Goal: Task Accomplishment & Management: Complete application form

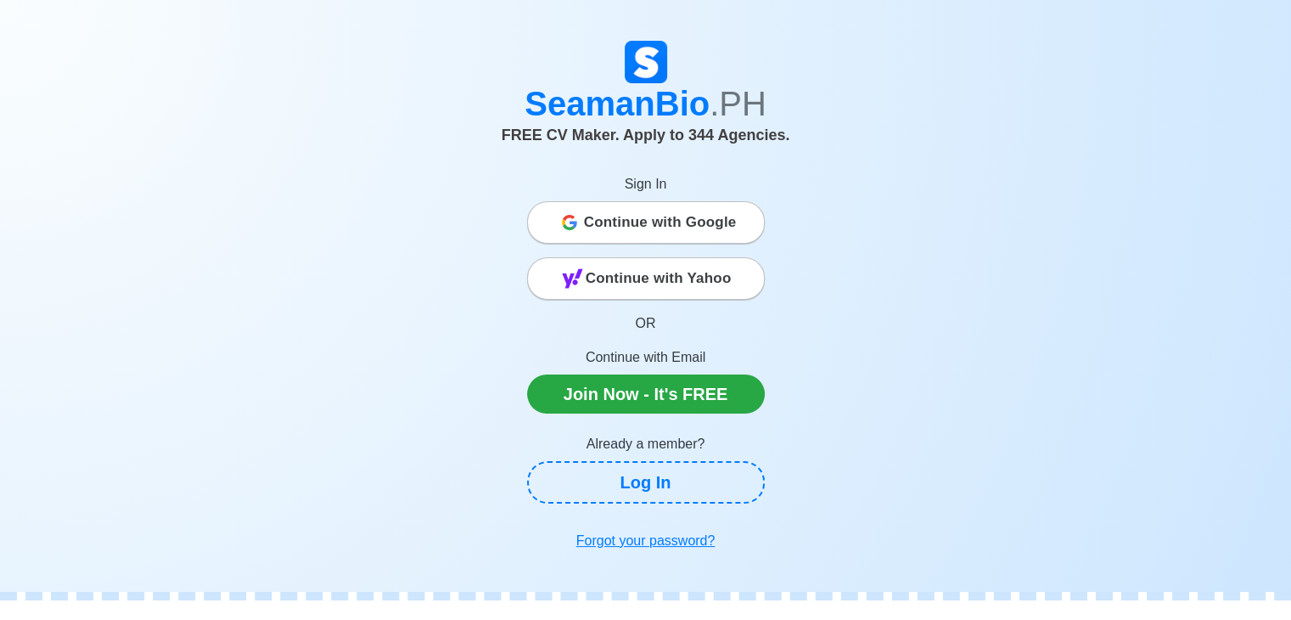
click at [697, 227] on span "Continue with Google" at bounding box center [660, 222] width 153 height 34
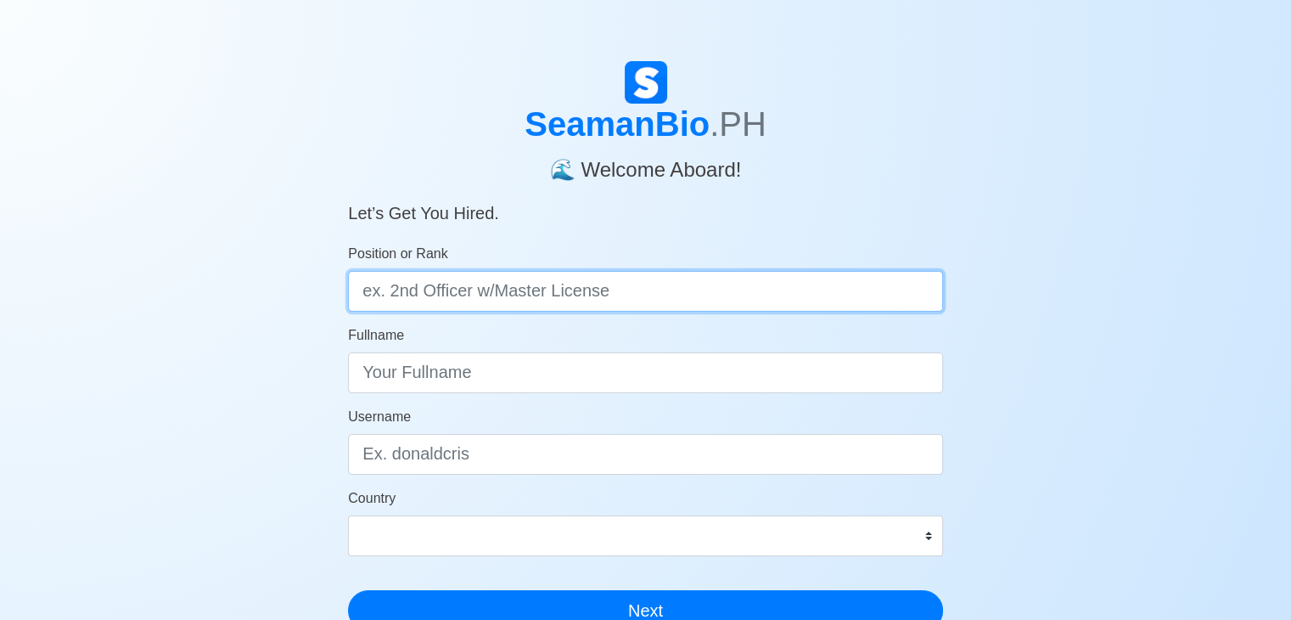
click at [481, 304] on input "Position or Rank" at bounding box center [645, 291] width 595 height 41
type input "Deck Cadet"
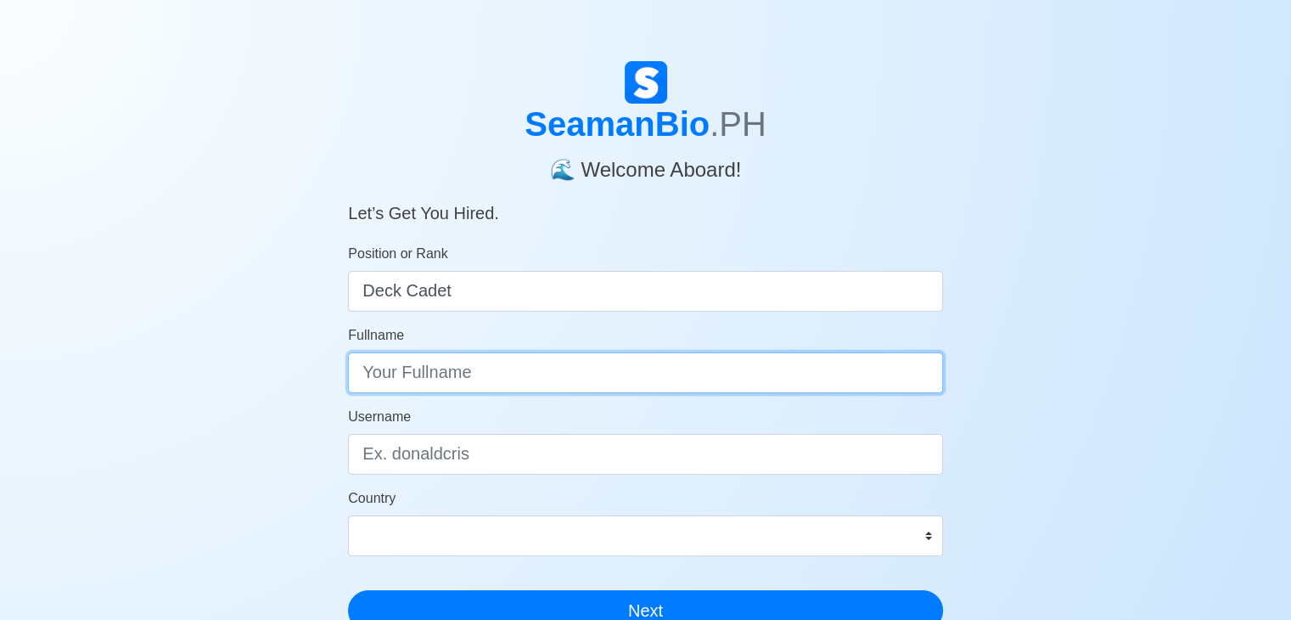
click at [450, 364] on input "Fullname" at bounding box center [645, 372] width 595 height 41
type input "Kenneth Jo Custodio Negrillo"
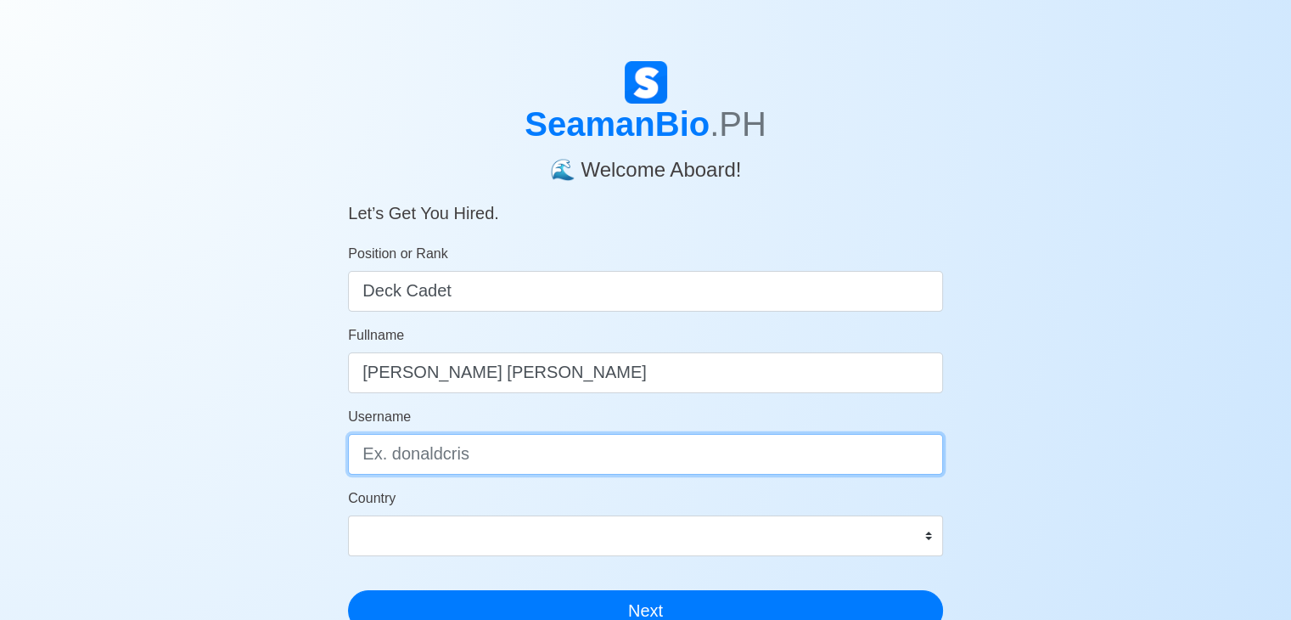
click at [458, 455] on input "Username" at bounding box center [645, 454] width 595 height 41
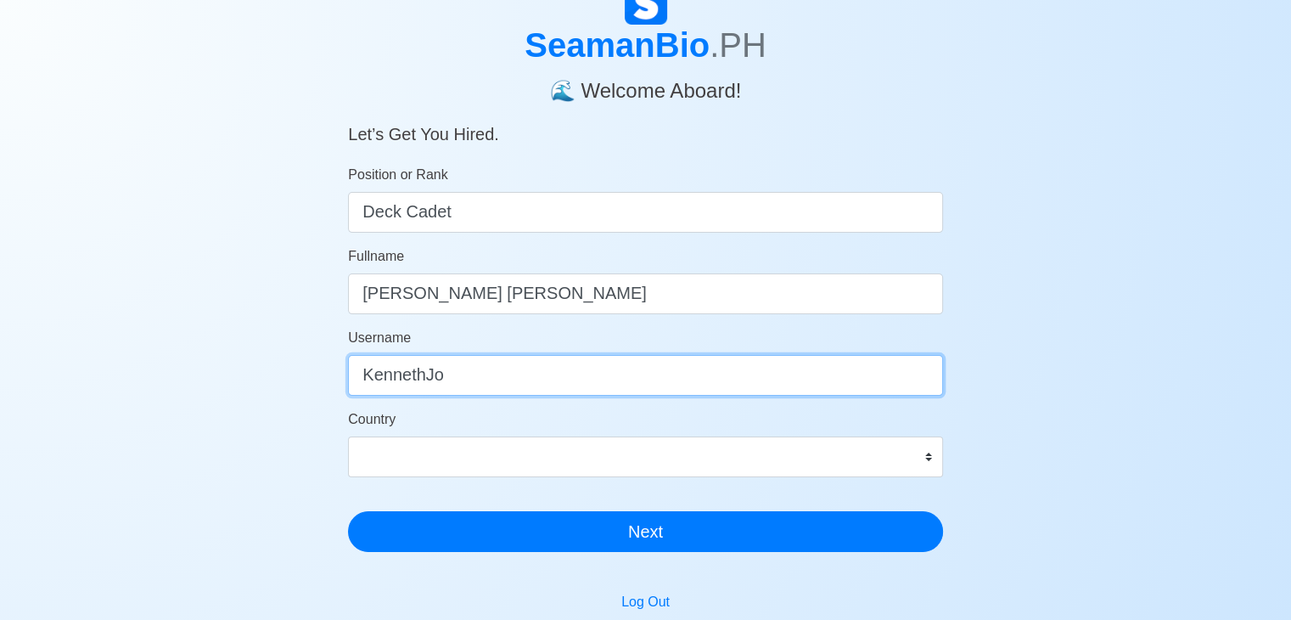
scroll to position [85, 0]
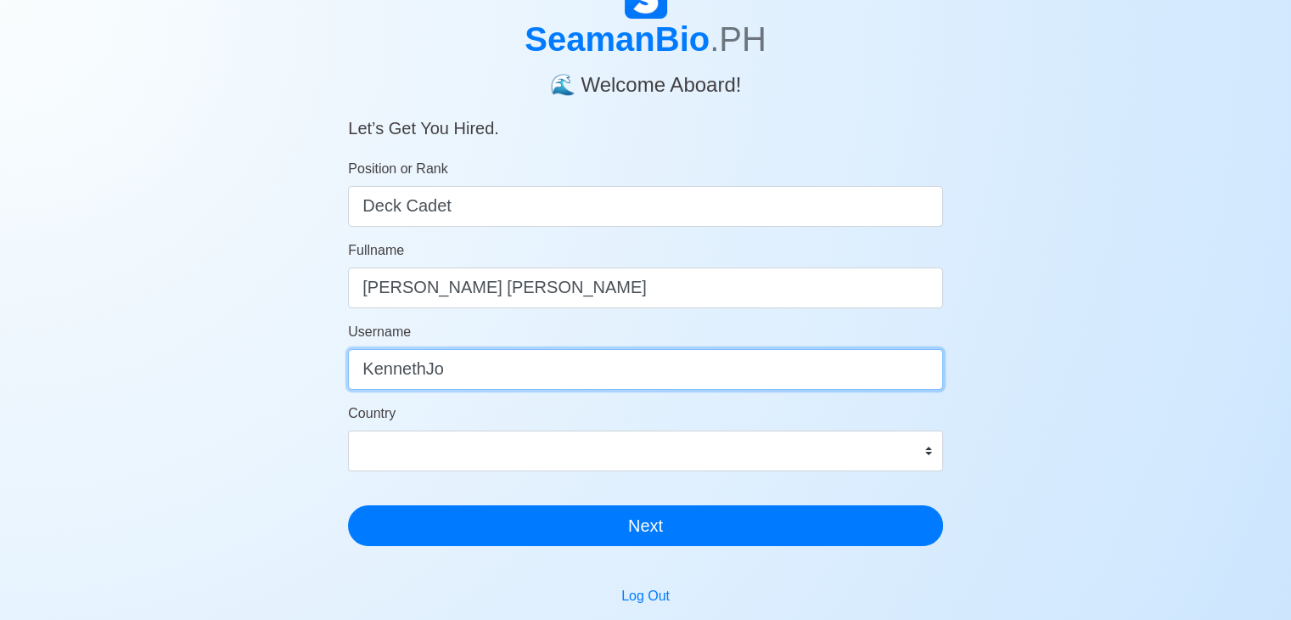
type input "KennethJo"
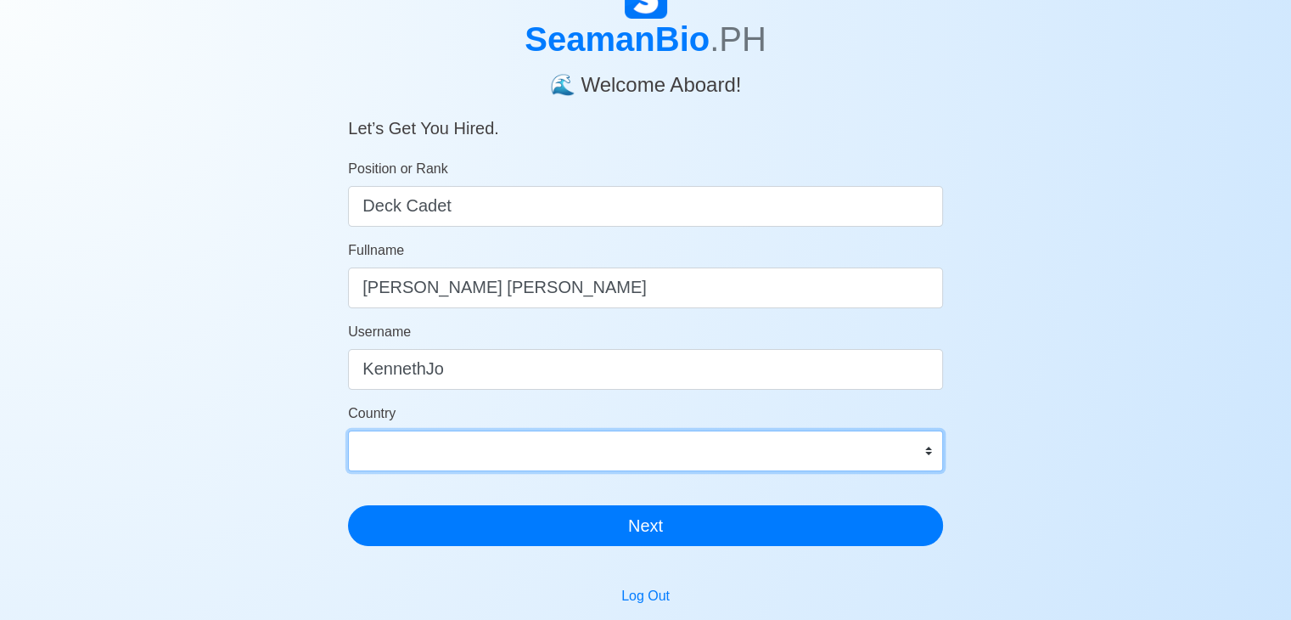
click at [602, 456] on select "Afghanistan Åland Islands Albania Algeria American Samoa Andorra Angola Anguill…" at bounding box center [645, 450] width 595 height 41
click at [632, 439] on select "Afghanistan Åland Islands Albania Algeria American Samoa Andorra Angola Anguill…" at bounding box center [645, 450] width 595 height 41
select select "PH"
click at [348, 430] on select "Afghanistan Åland Islands Albania Algeria American Samoa Andorra Angola Anguill…" at bounding box center [645, 450] width 595 height 41
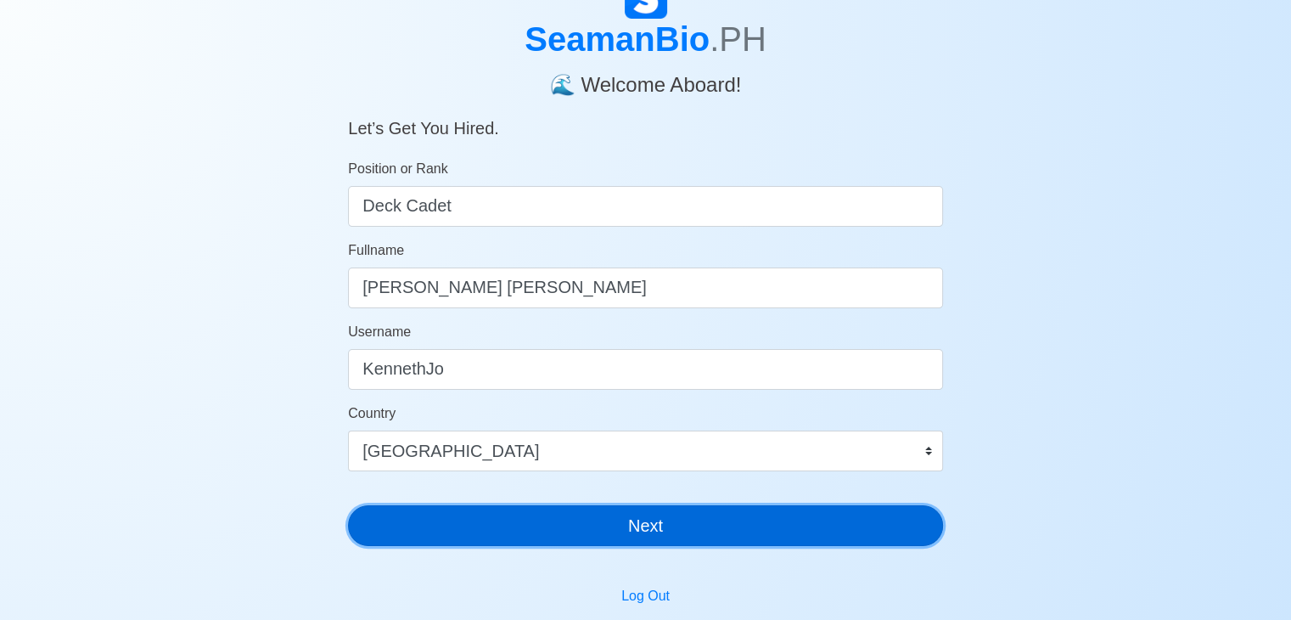
click at [498, 529] on button "Next" at bounding box center [645, 525] width 595 height 41
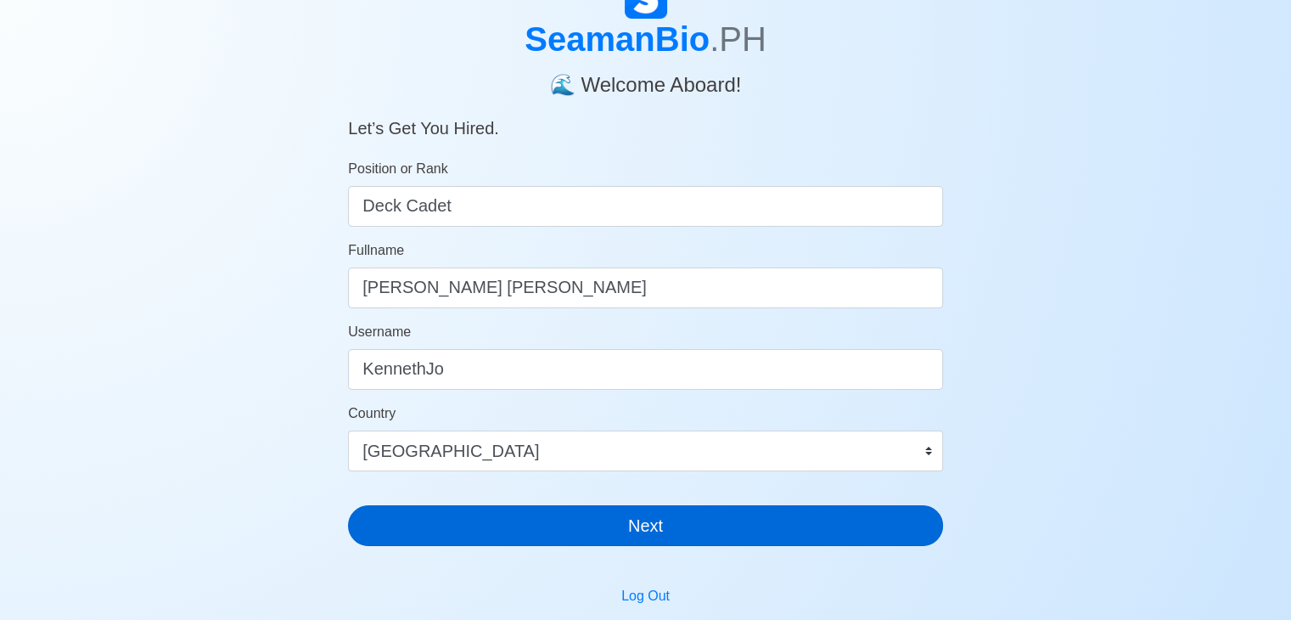
scroll to position [20, 0]
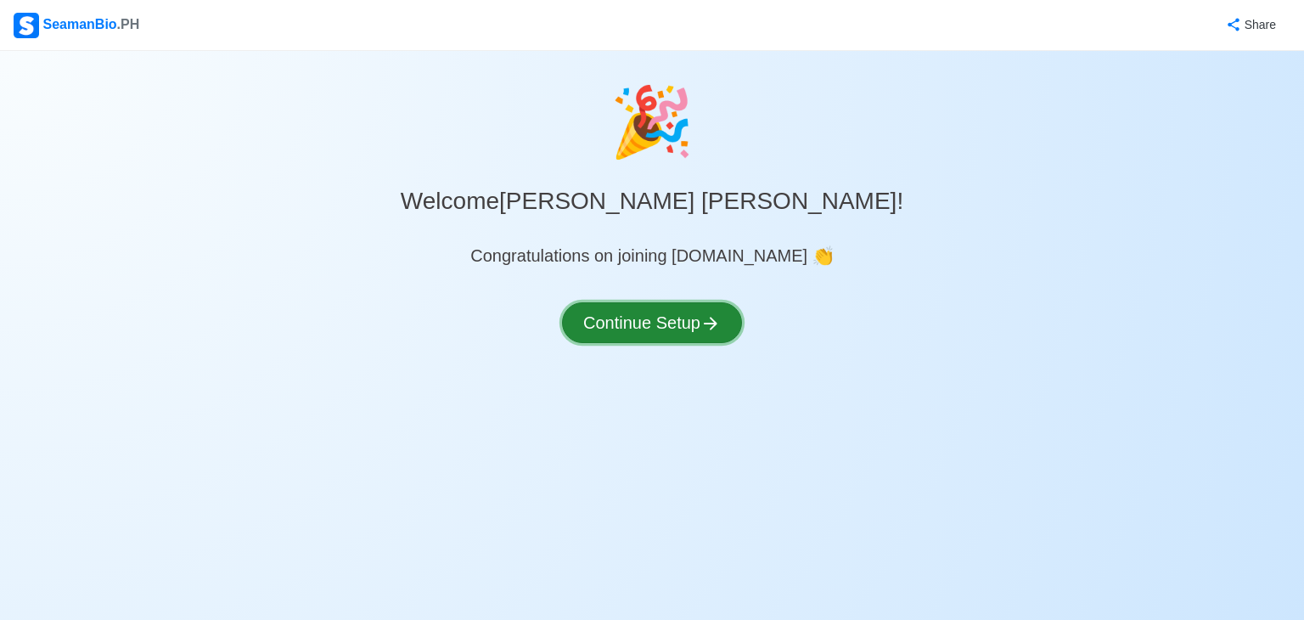
click at [670, 329] on button "Continue Setup" at bounding box center [652, 322] width 180 height 41
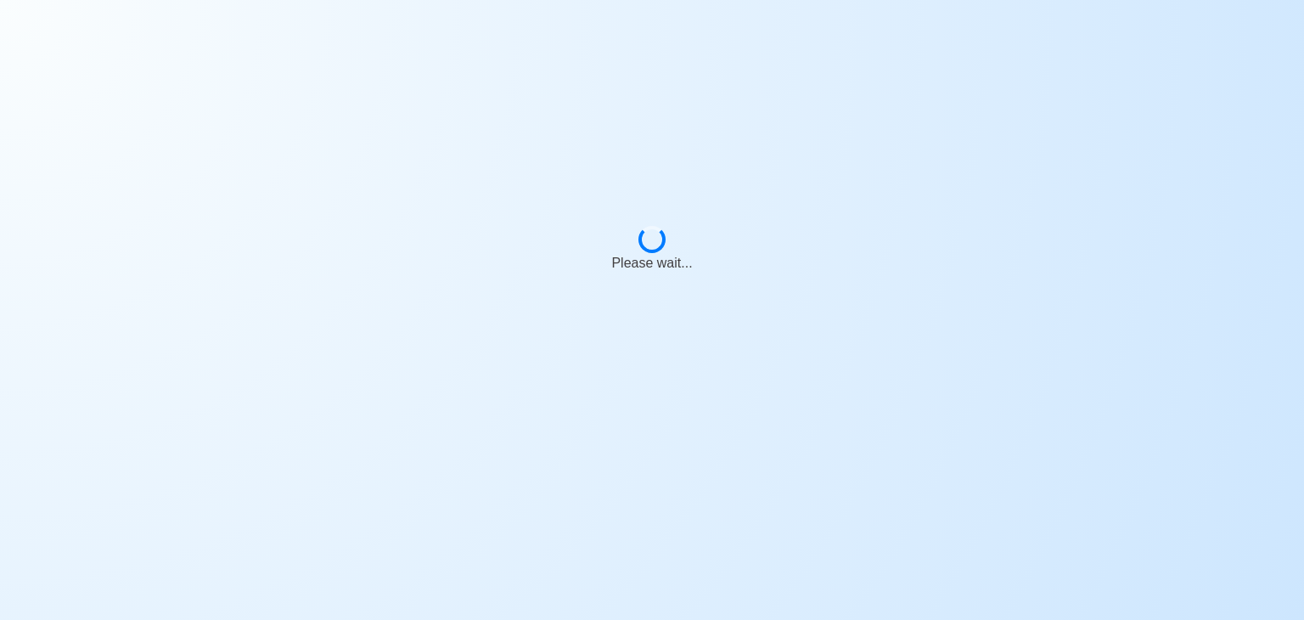
select select "Visible for Hiring"
select select "PH"
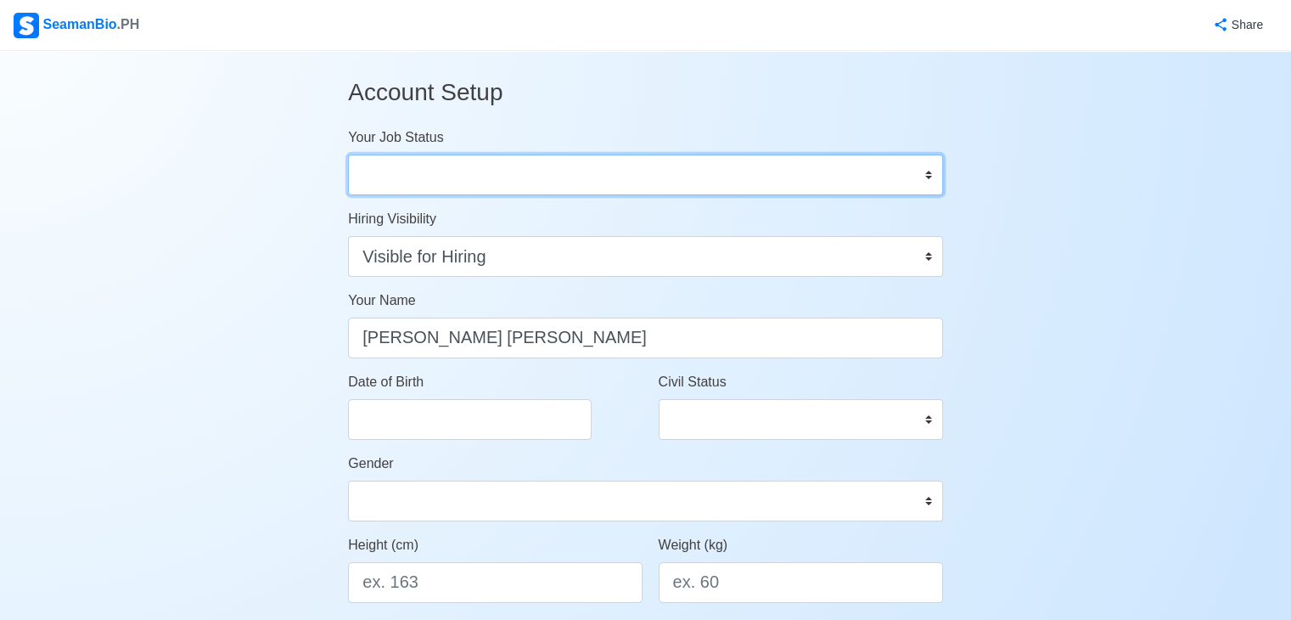
click at [472, 189] on select "Onboard Actively Looking for Job Not Looking for Job" at bounding box center [645, 175] width 595 height 41
select select "Actively Looking for Job"
click at [348, 155] on select "Onboard Actively Looking for Job Not Looking for Job" at bounding box center [645, 175] width 595 height 41
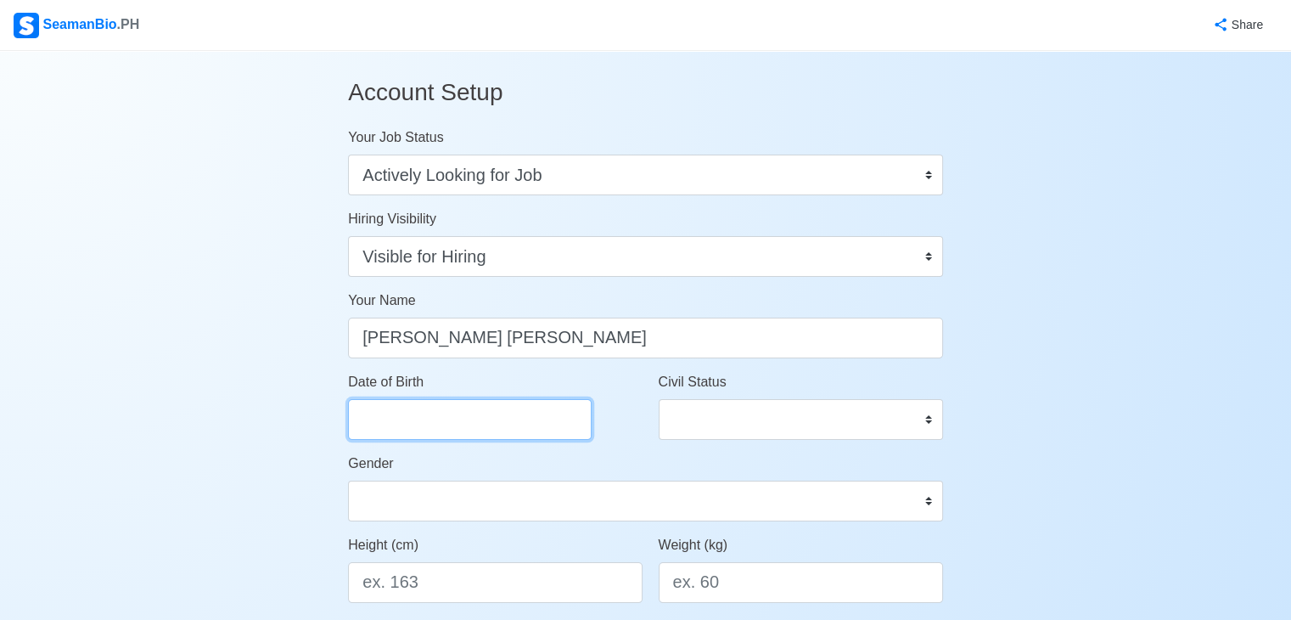
click at [410, 416] on input "Date of Birth" at bounding box center [470, 419] width 244 height 41
select select "****"
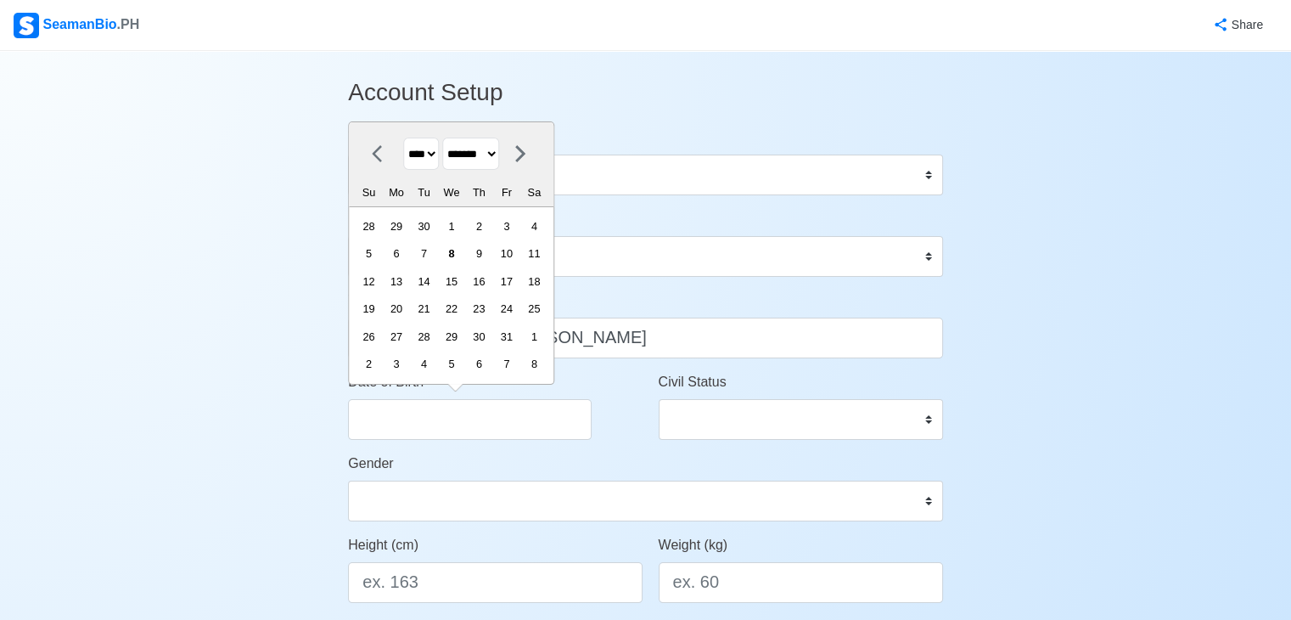
click at [499, 147] on select "******* ******** ***** ***** *** **** **** ****** ********* ******* ******** **…" at bounding box center [470, 154] width 57 height 33
select select "********"
click at [449, 138] on select "******* ******** ***** ***** *** **** **** ****** ********* ******* ******** **…" at bounding box center [470, 154] width 57 height 33
click at [439, 153] on select "**** **** **** **** **** **** **** **** **** **** **** **** **** **** **** ****…" at bounding box center [421, 154] width 36 height 33
select select "****"
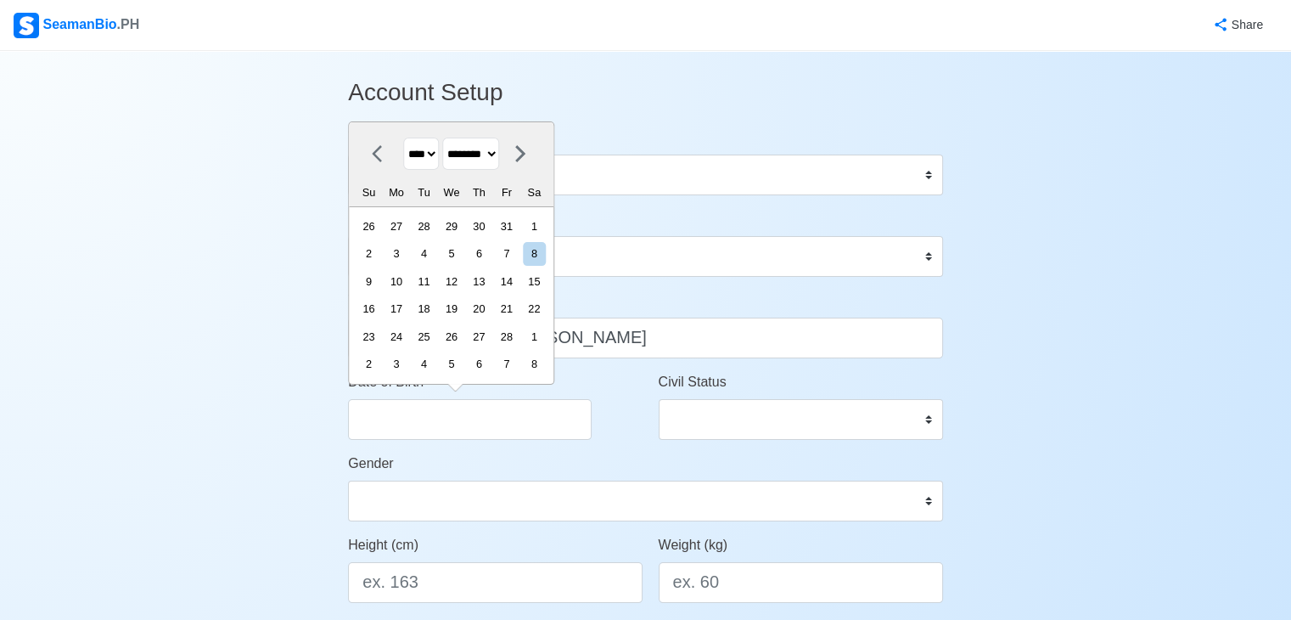
click at [403, 138] on select "**** **** **** **** **** **** **** **** **** **** **** **** **** **** **** ****…" at bounding box center [421, 154] width 36 height 33
click at [540, 253] on div "14" at bounding box center [534, 253] width 23 height 23
type input "02/14/2004"
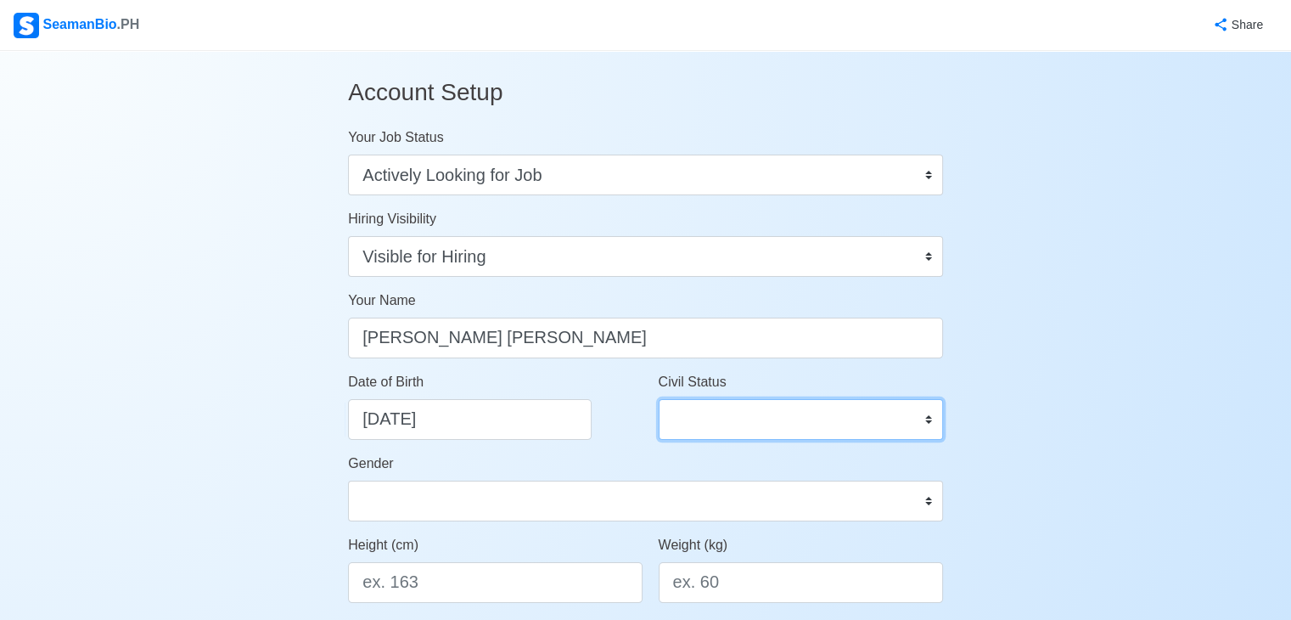
click at [745, 417] on select "Single Married Widowed Separated" at bounding box center [801, 419] width 284 height 41
select select "Single"
click at [659, 399] on select "Single Married Widowed Separated" at bounding box center [801, 419] width 284 height 41
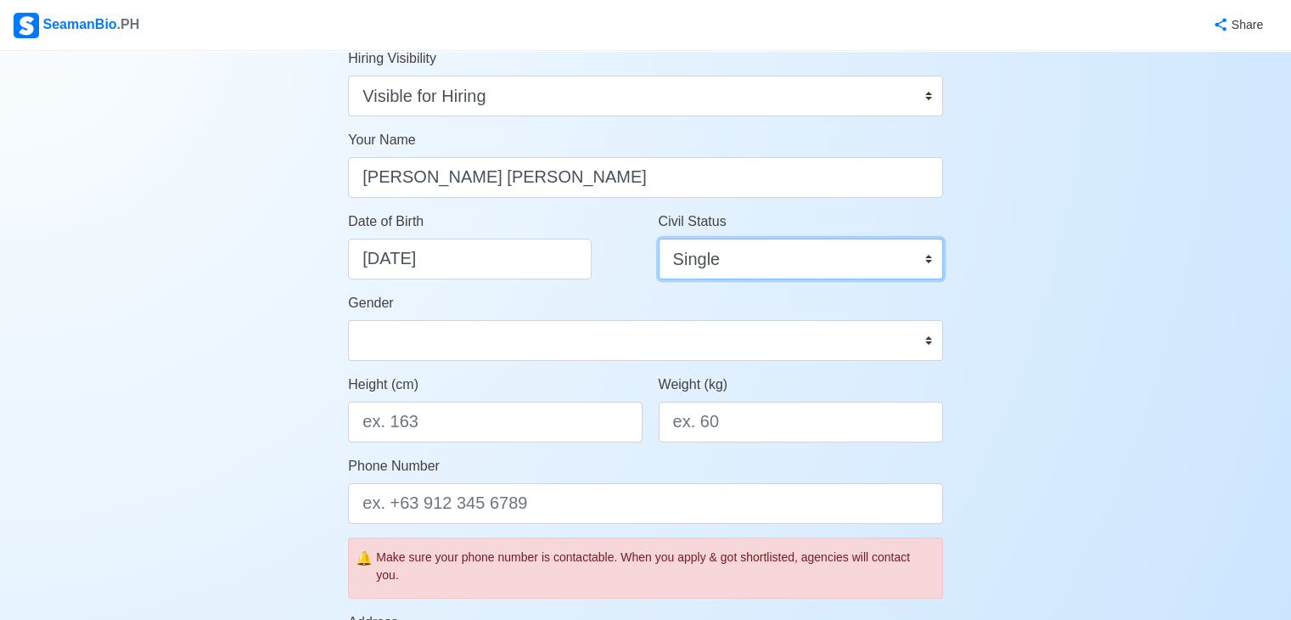
scroll to position [170, 0]
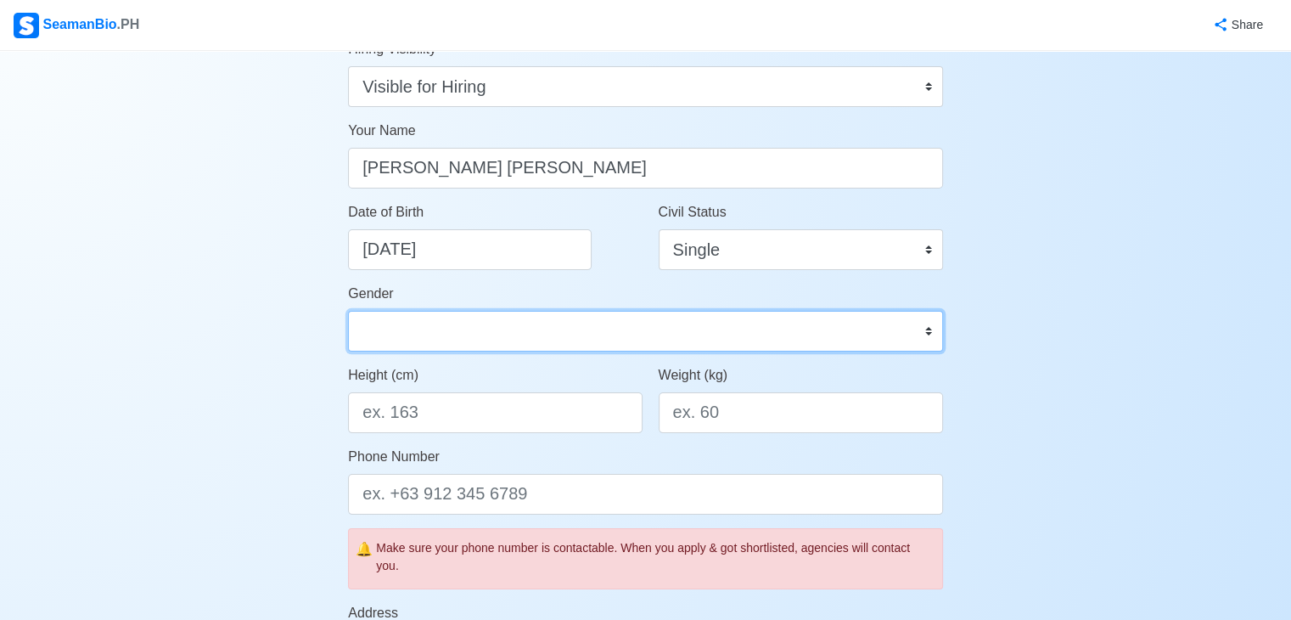
click at [597, 344] on select "Male Female" at bounding box center [645, 331] width 595 height 41
select select "[DEMOGRAPHIC_DATA]"
click at [348, 311] on select "Male Female" at bounding box center [645, 331] width 595 height 41
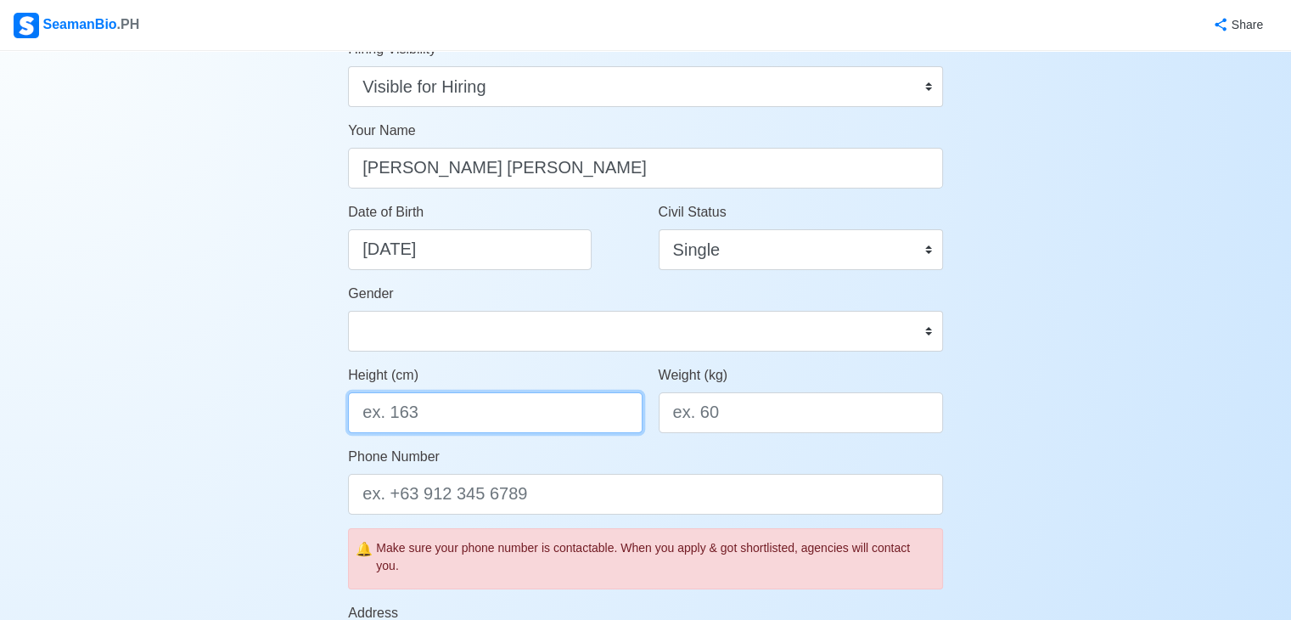
click at [431, 421] on input "Height (cm)" at bounding box center [495, 412] width 294 height 41
type input "177.8"
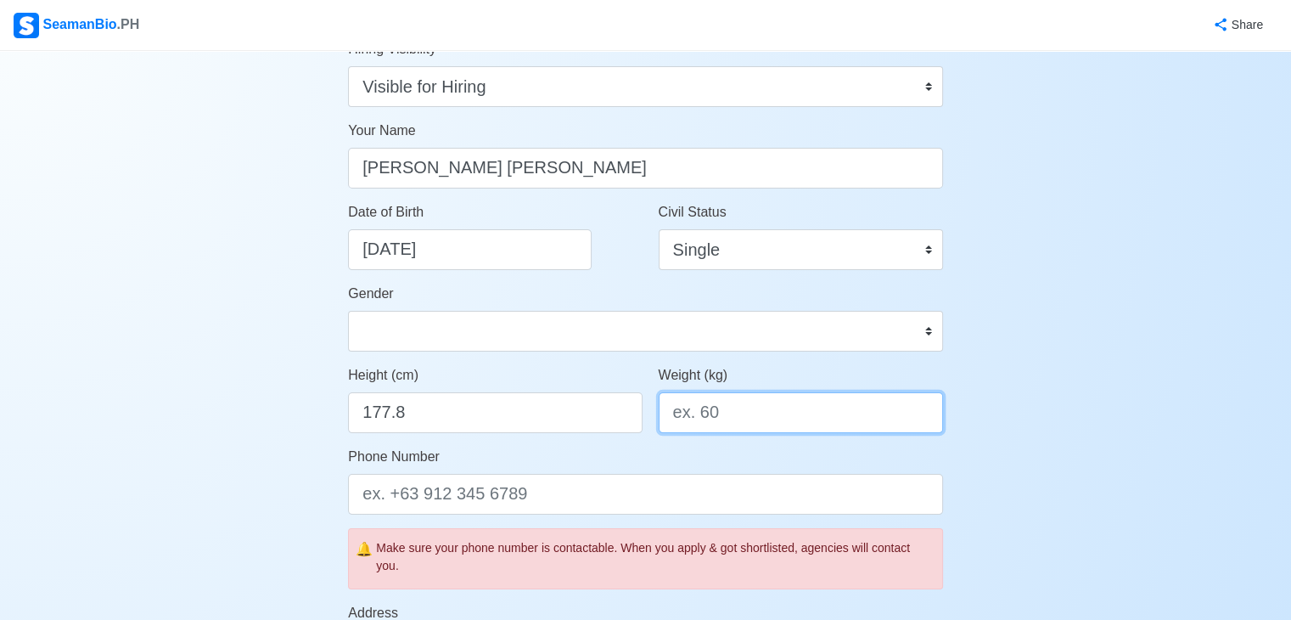
click at [706, 404] on input "Weight (kg)" at bounding box center [801, 412] width 284 height 41
type input "80"
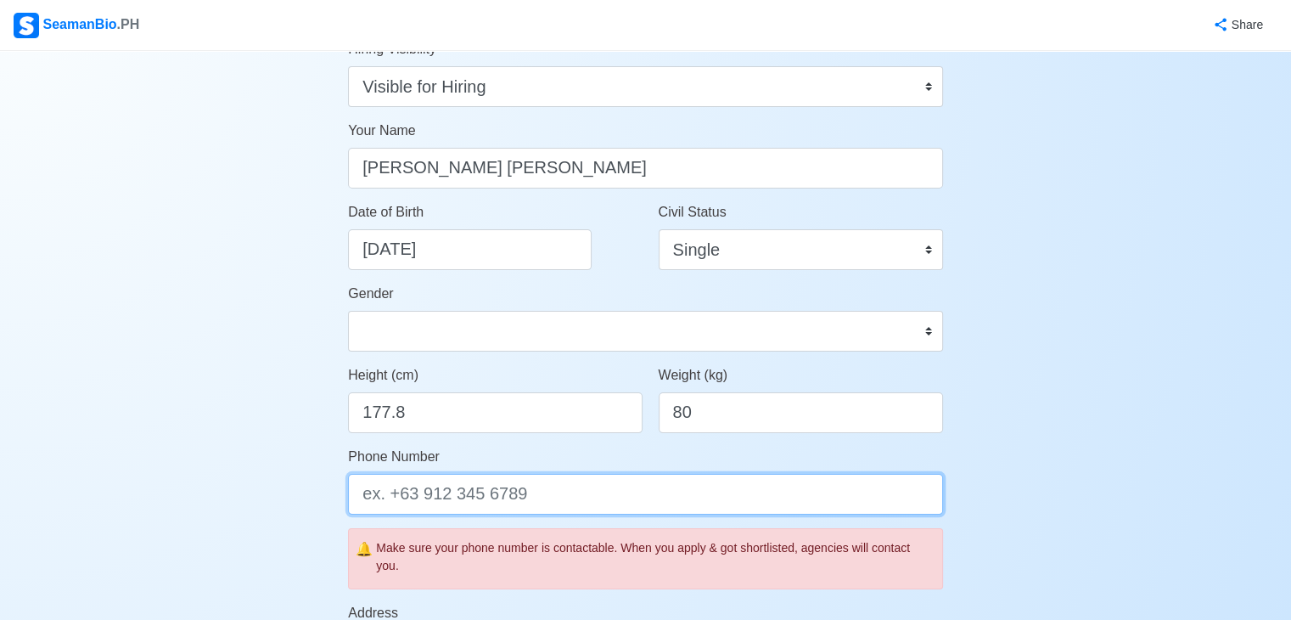
click at [577, 493] on input "Phone Number" at bounding box center [645, 494] width 595 height 41
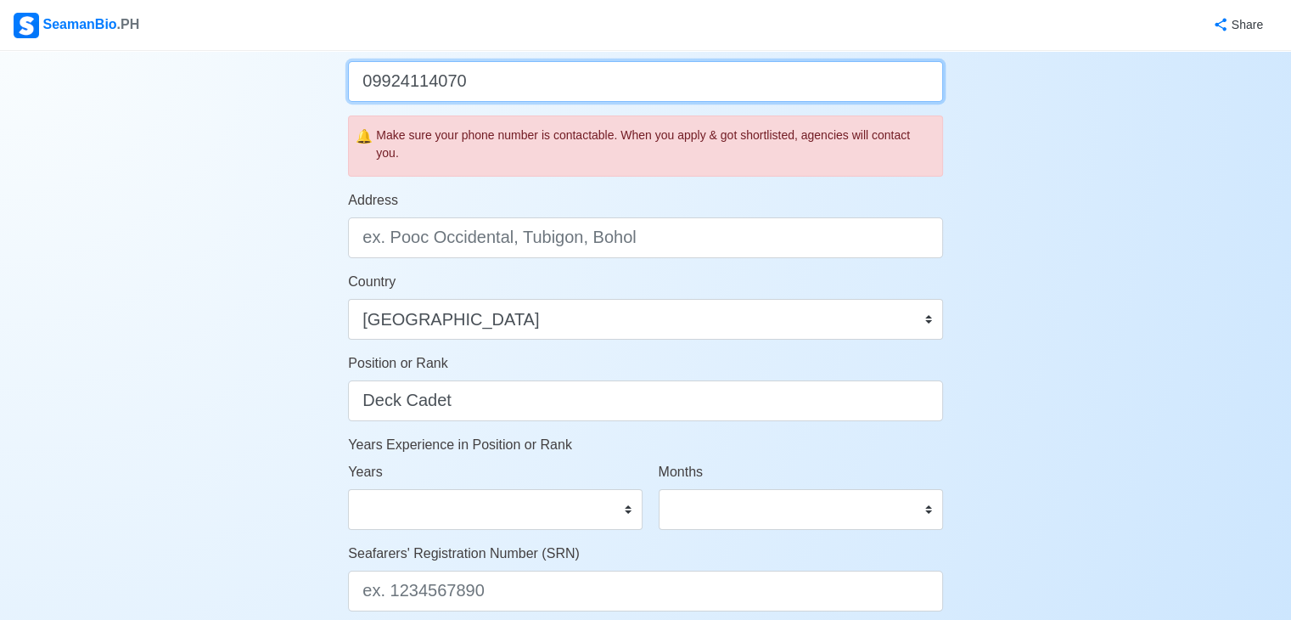
scroll to position [594, 0]
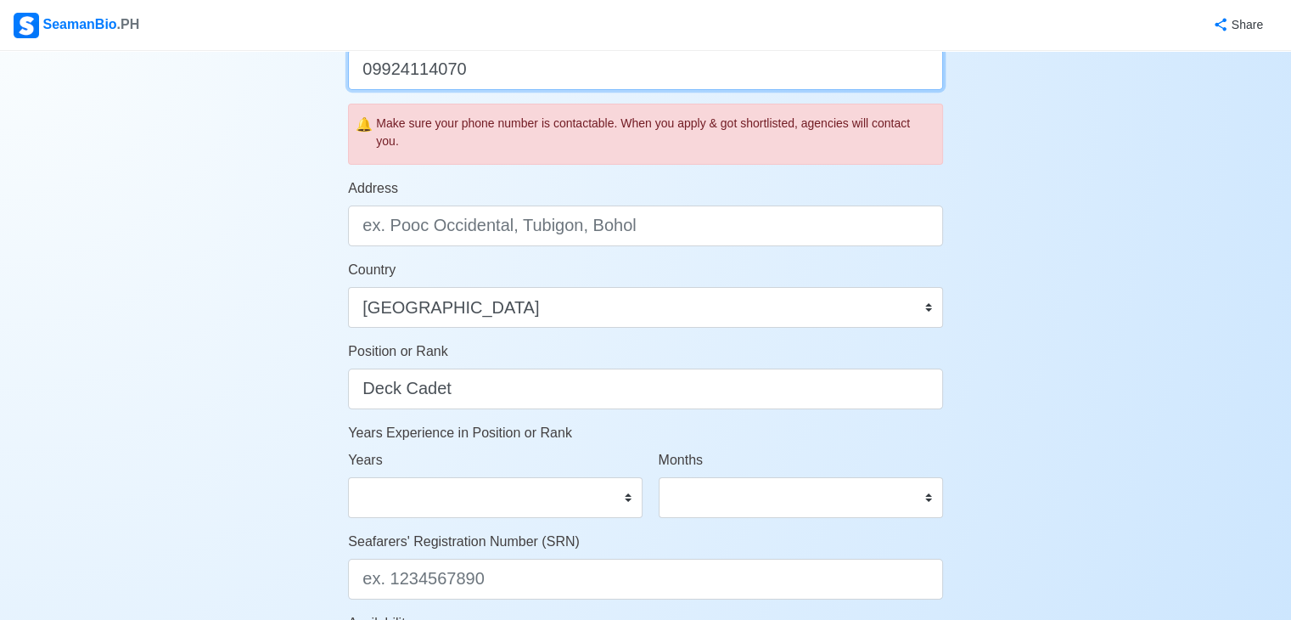
type input "09924114070"
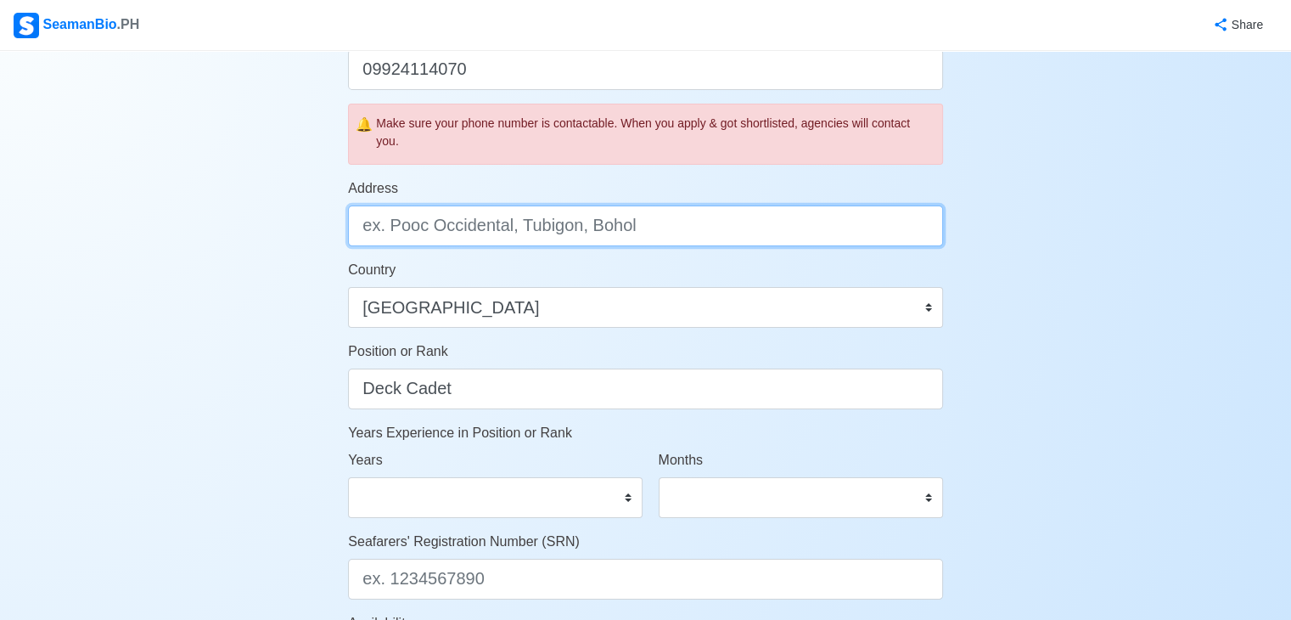
click at [436, 230] on input "Address" at bounding box center [645, 225] width 595 height 41
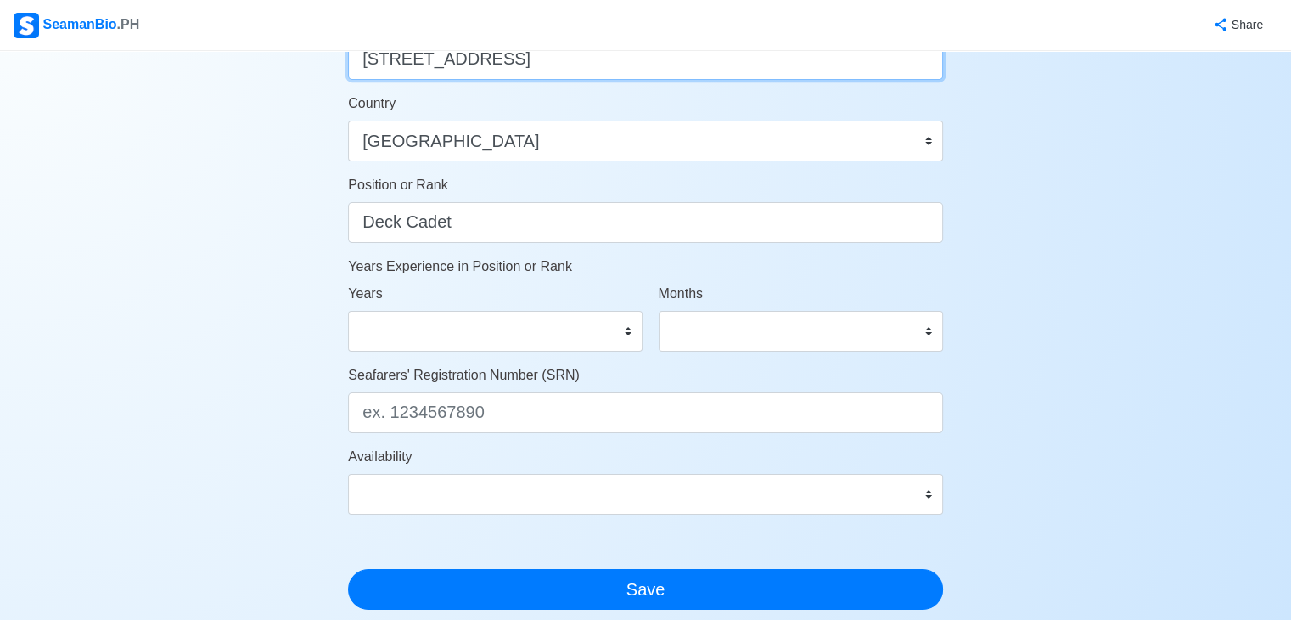
scroll to position [764, 0]
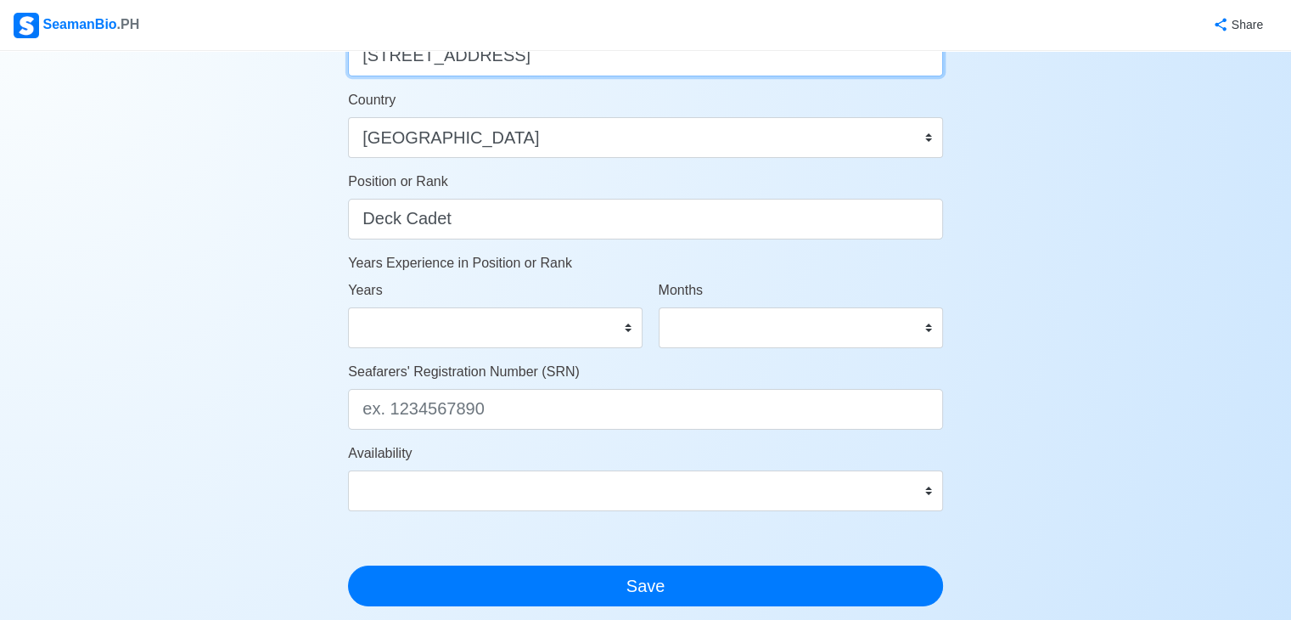
type input "46 Calit, Binmaley, Pangasinan, Philippines"
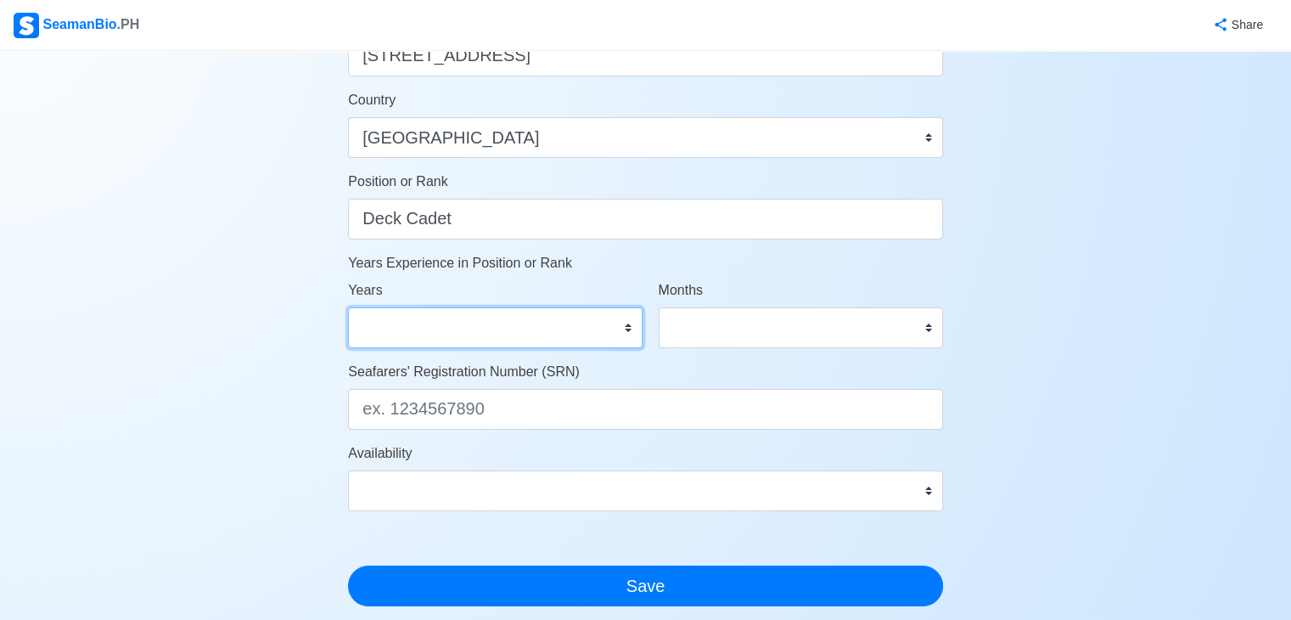
click at [583, 320] on select "0 1 2 3 4 5 6 7 8 9 10 11 12 13 14 15 16 17 18 19 20 21 22 23 24 25 26 27 28 29…" at bounding box center [495, 327] width 294 height 41
select select "0"
click at [348, 307] on select "0 1 2 3 4 5 6 7 8 9 10 11 12 13 14 15 16 17 18 19 20 21 22 23 24 25 26 27 28 29…" at bounding box center [495, 327] width 294 height 41
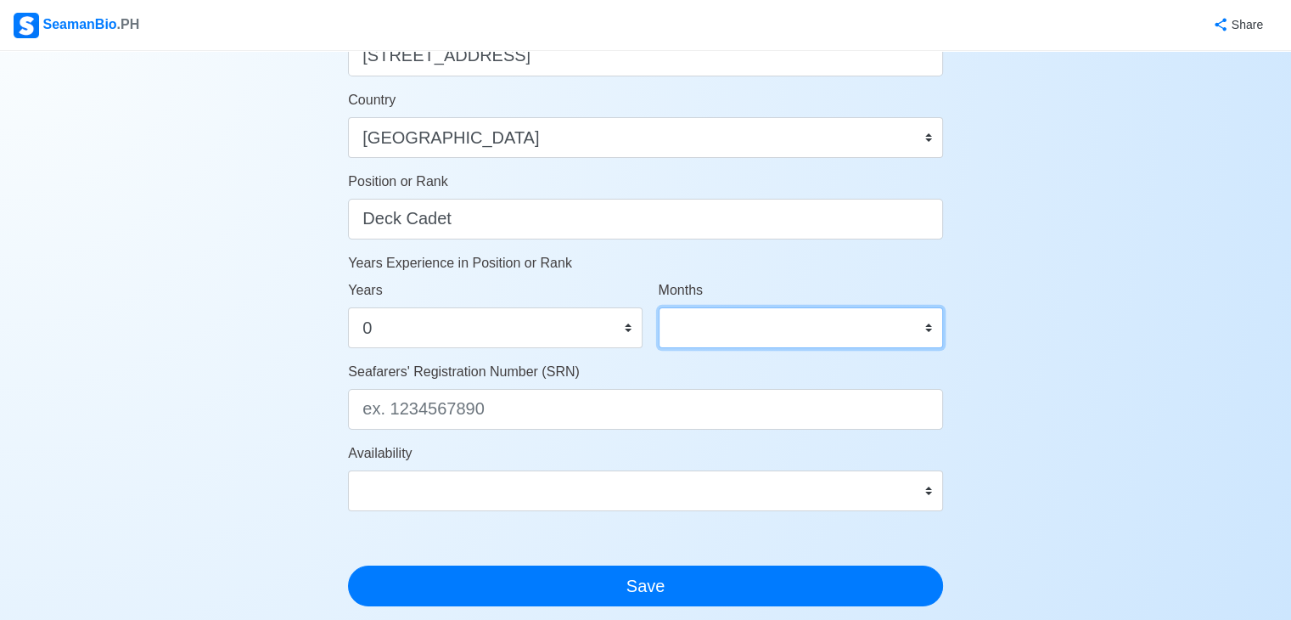
click at [732, 324] on select "0 1 2 3 4 5 6 7 8 9 10 11" at bounding box center [801, 327] width 284 height 41
select select "0"
click at [659, 307] on select "0 1 2 3 4 5 6 7 8 9 10 11" at bounding box center [801, 327] width 284 height 41
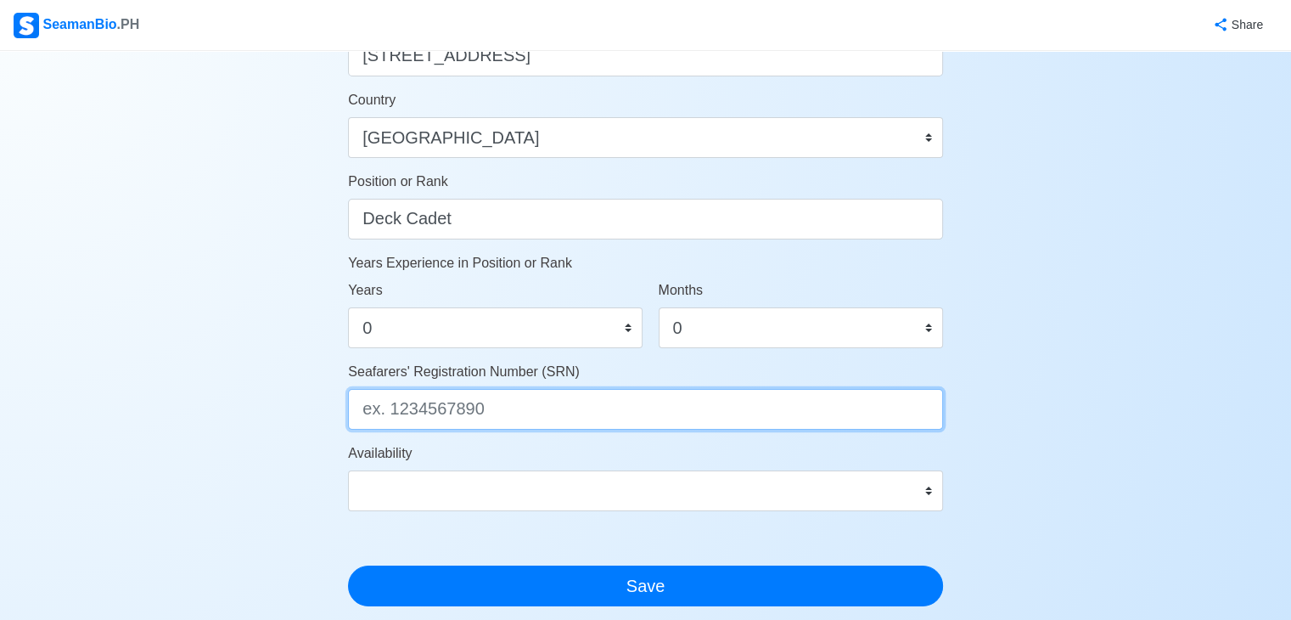
click at [436, 402] on input "Seafarers' Registration Number (SRN)" at bounding box center [645, 409] width 595 height 41
type input "0402140040"
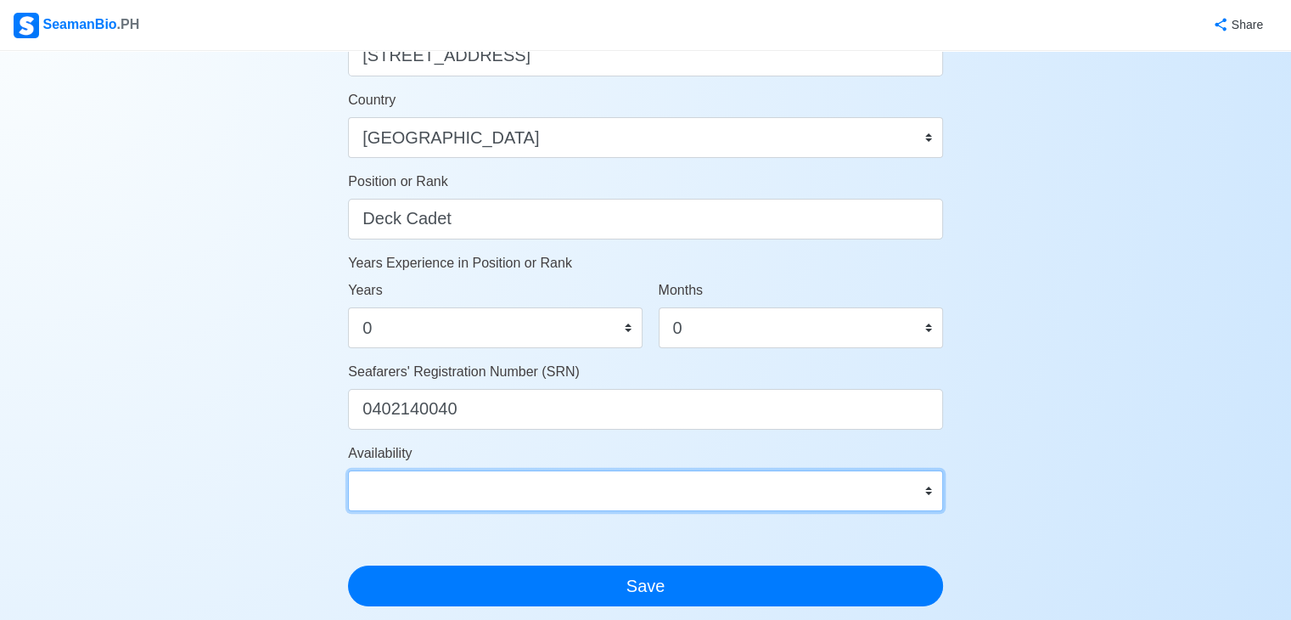
click at [458, 490] on select "Immediate Nov 2025 Dec 2025 Jan 2026 Feb 2026 Mar 2026 Apr 2026 May 2026 Jun 20…" at bounding box center [645, 490] width 595 height 41
select select "4102416000000"
click at [348, 470] on select "Immediate Nov 2025 Dec 2025 Jan 2026 Feb 2026 Mar 2026 Apr 2026 May 2026 Jun 20…" at bounding box center [645, 490] width 595 height 41
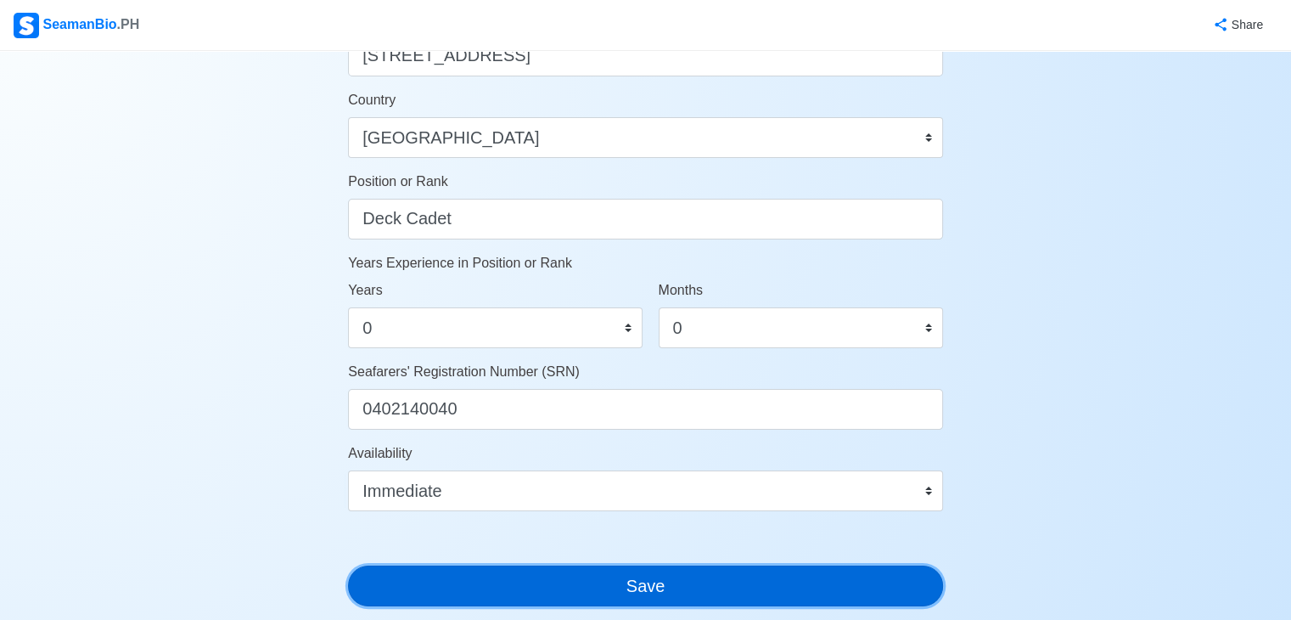
click at [526, 582] on button "Save" at bounding box center [645, 586] width 595 height 41
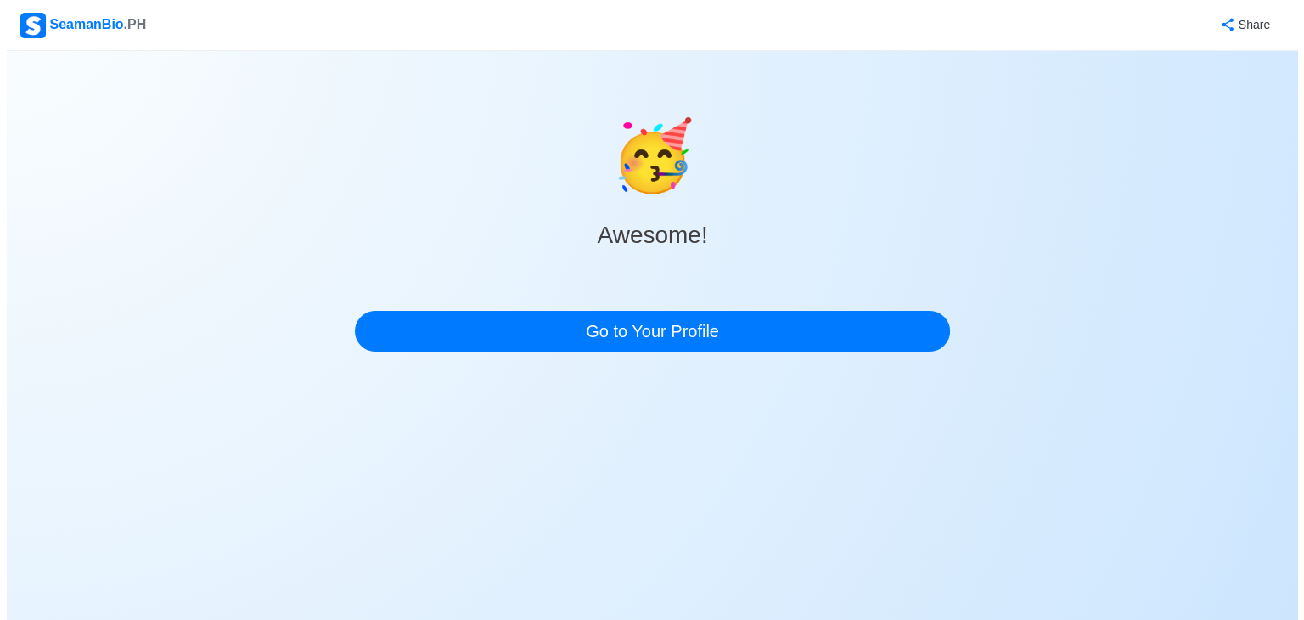
scroll to position [0, 0]
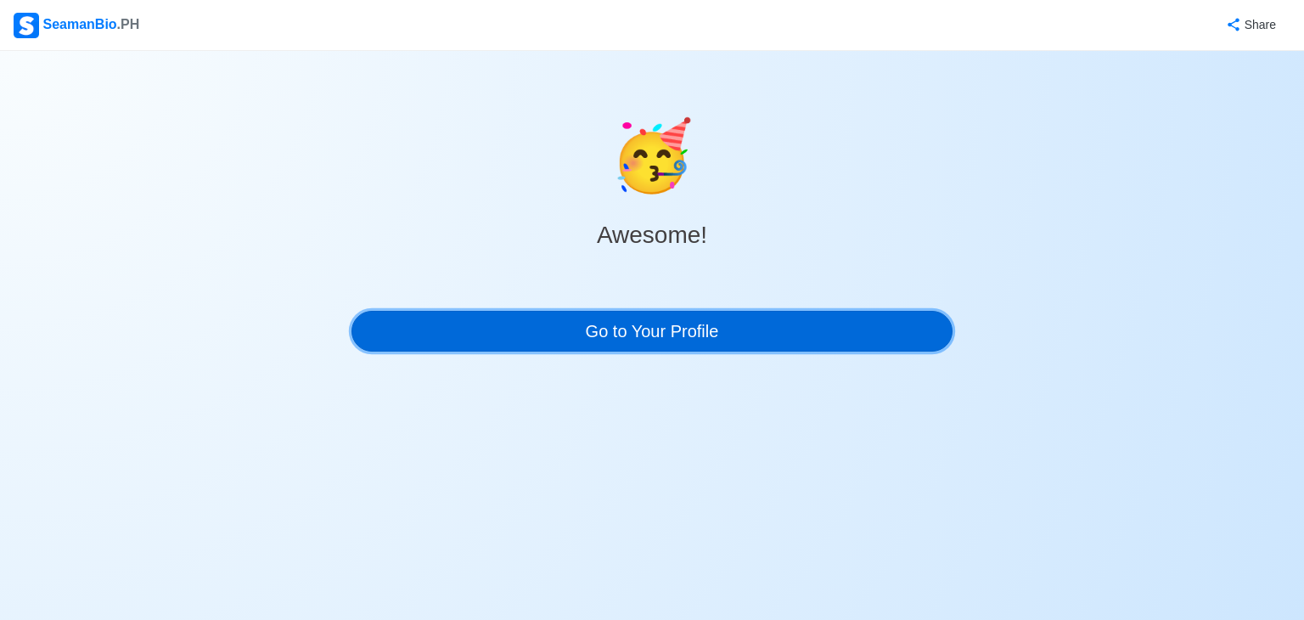
click at [693, 338] on link "Go to Your Profile" at bounding box center [652, 331] width 601 height 41
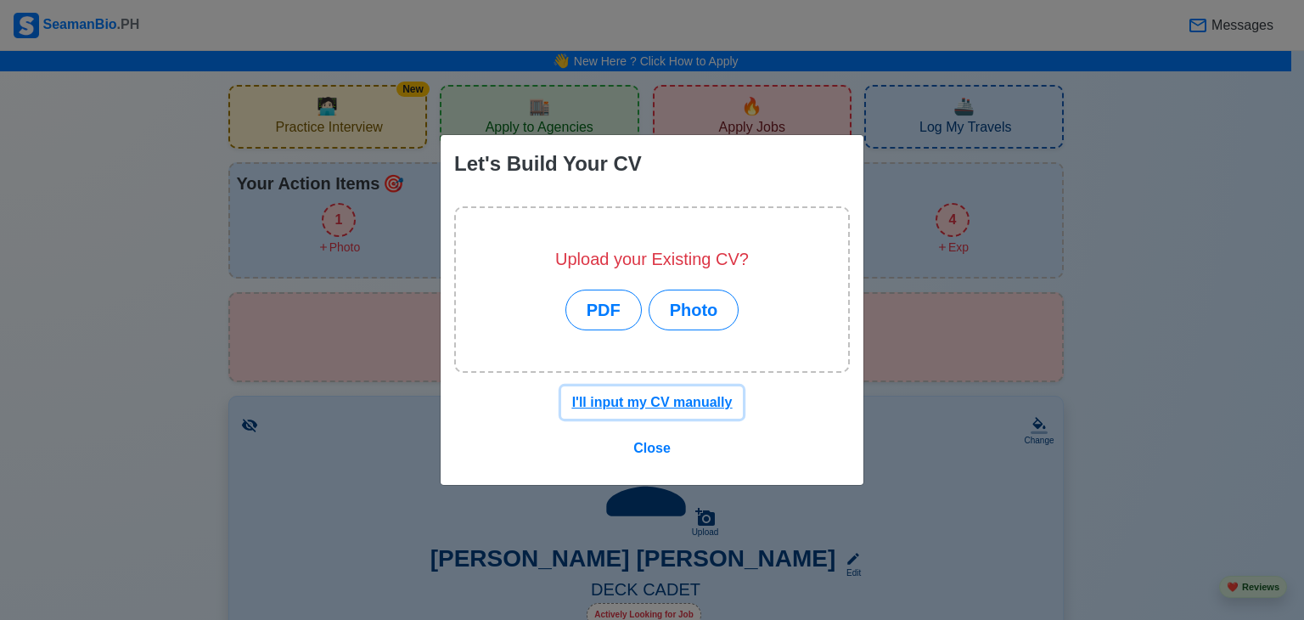
click at [656, 403] on u "I'll input my CV manually" at bounding box center [652, 402] width 160 height 14
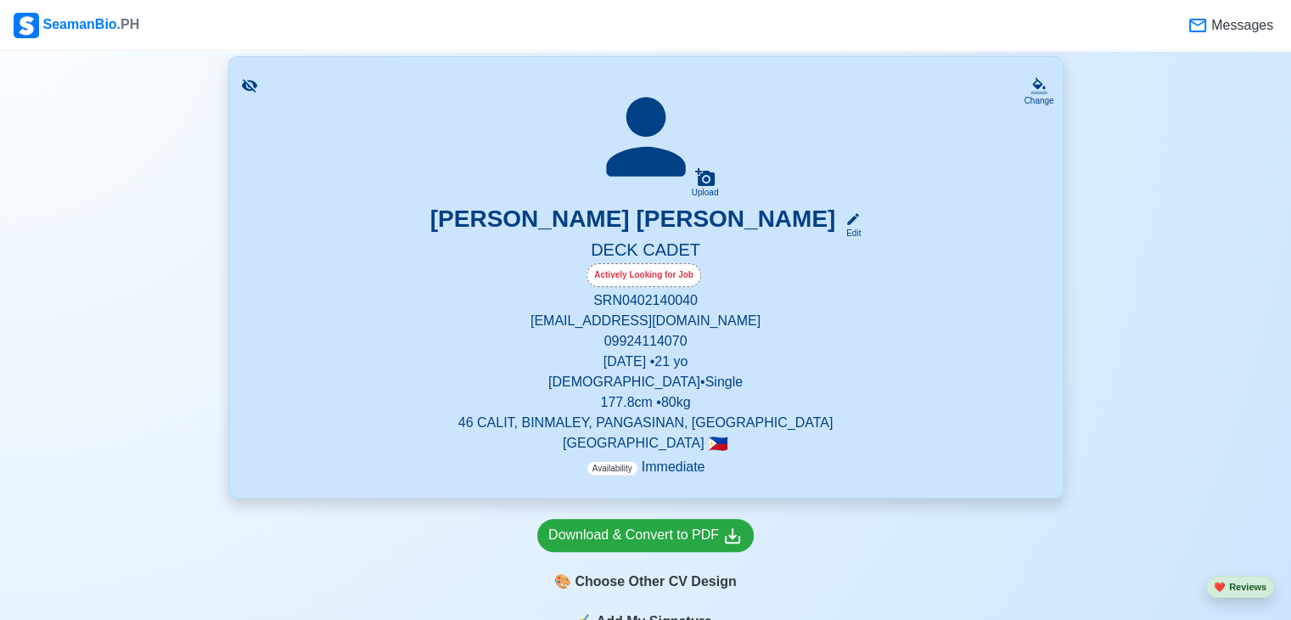
scroll to position [340, 0]
click at [711, 178] on icon at bounding box center [705, 177] width 20 height 18
click at [0, 0] on input "Upload" at bounding box center [0, 0] width 0 height 0
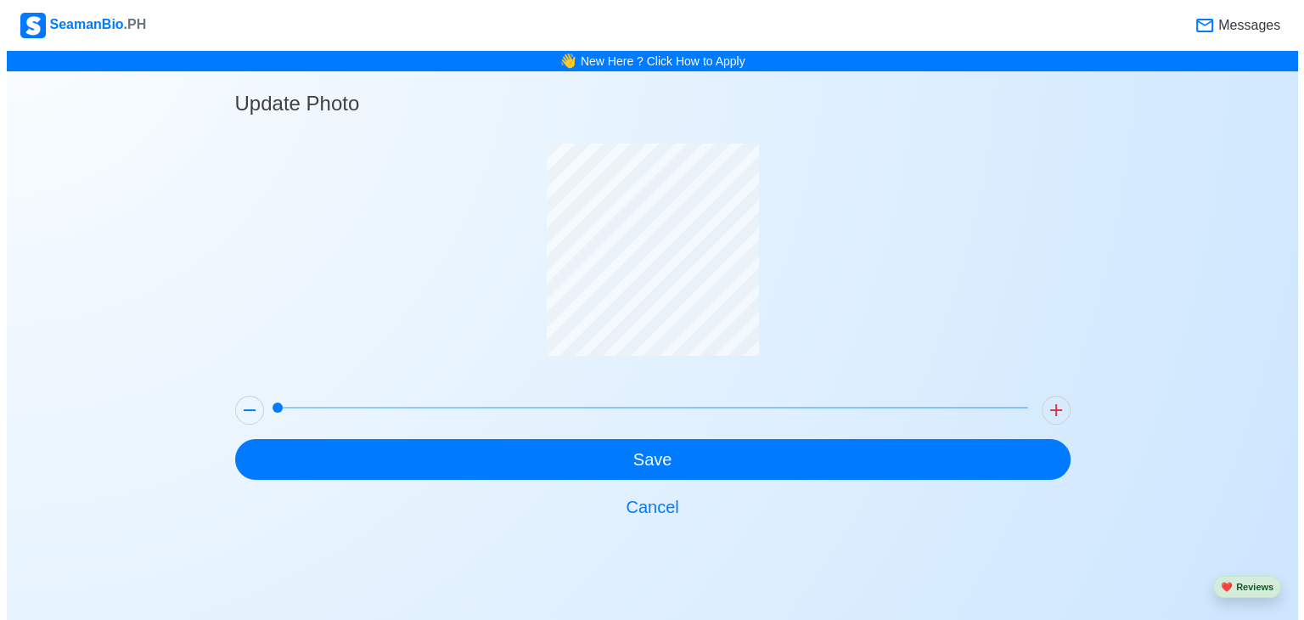
scroll to position [0, 0]
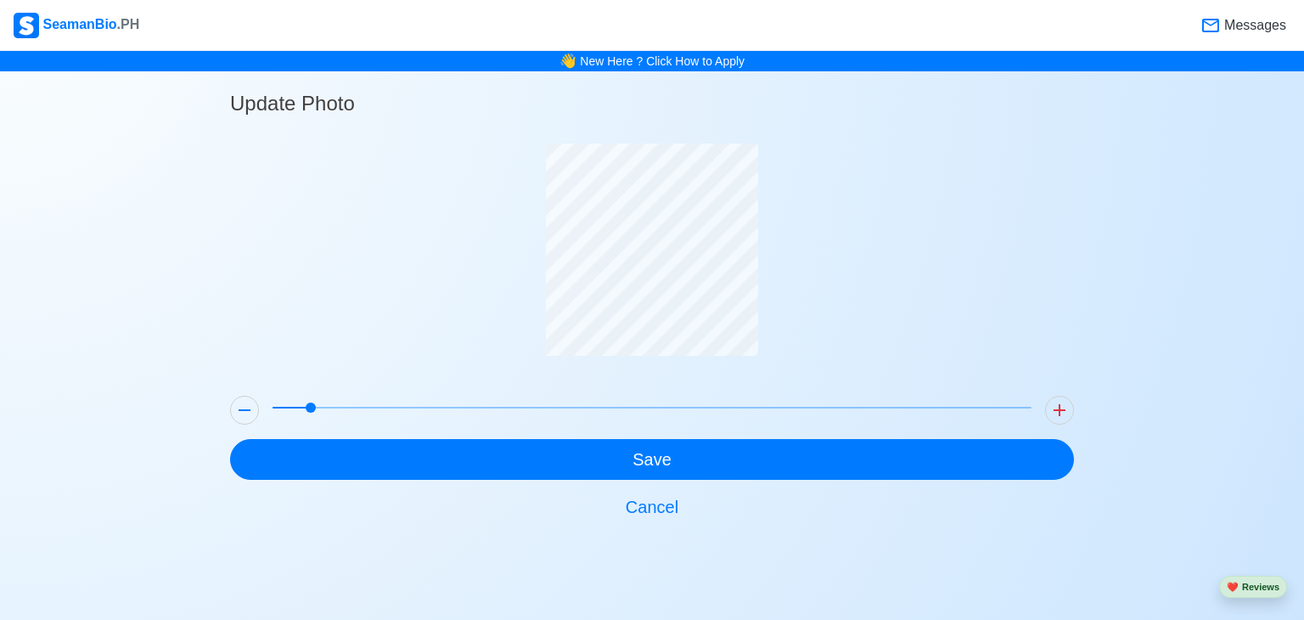
drag, startPoint x: 275, startPoint y: 405, endPoint x: 299, endPoint y: 405, distance: 23.8
click at [306, 408] on span at bounding box center [311, 407] width 10 height 10
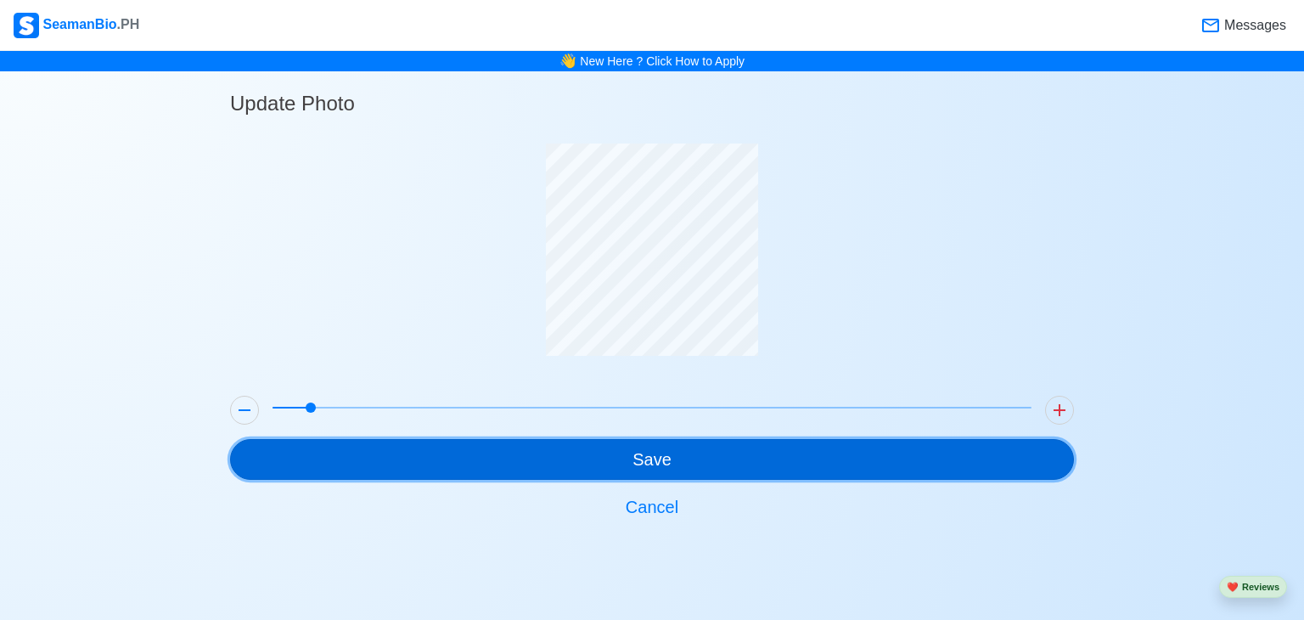
click at [623, 465] on button "Save" at bounding box center [652, 459] width 844 height 41
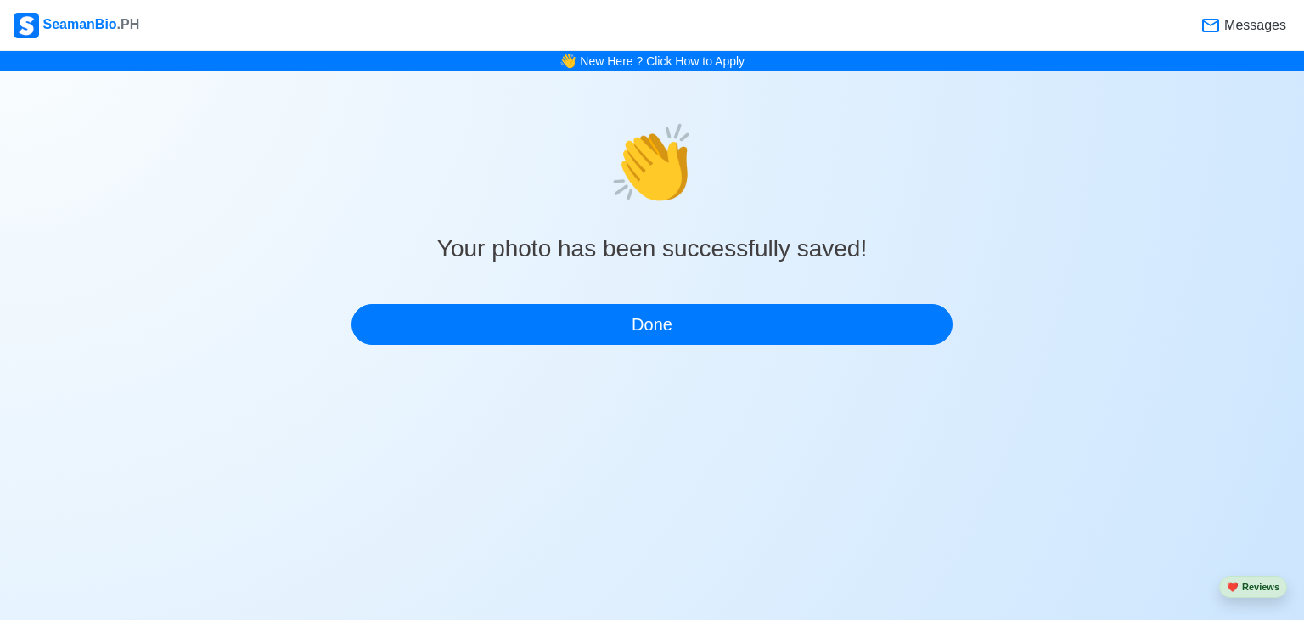
click at [738, 345] on div "SeamanBio .PH Messages 👋 New Here ? Click How to Apply 👏 Your photo has been su…" at bounding box center [652, 192] width 1304 height 385
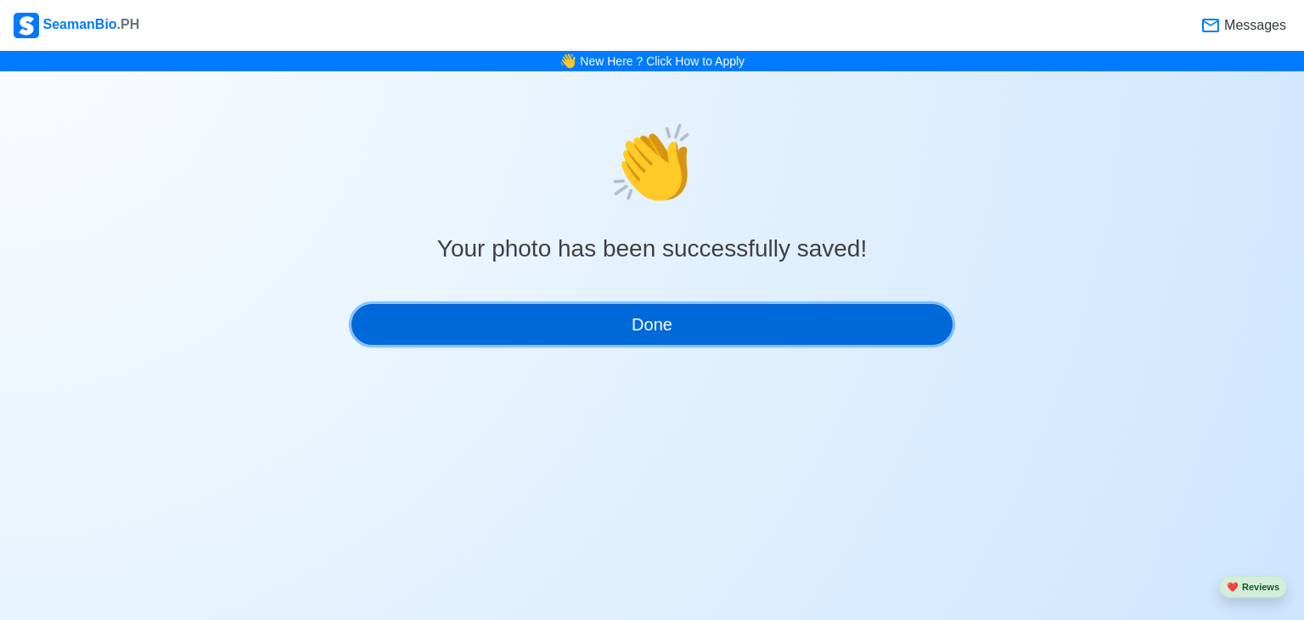
click at [738, 337] on button "Done" at bounding box center [652, 324] width 601 height 41
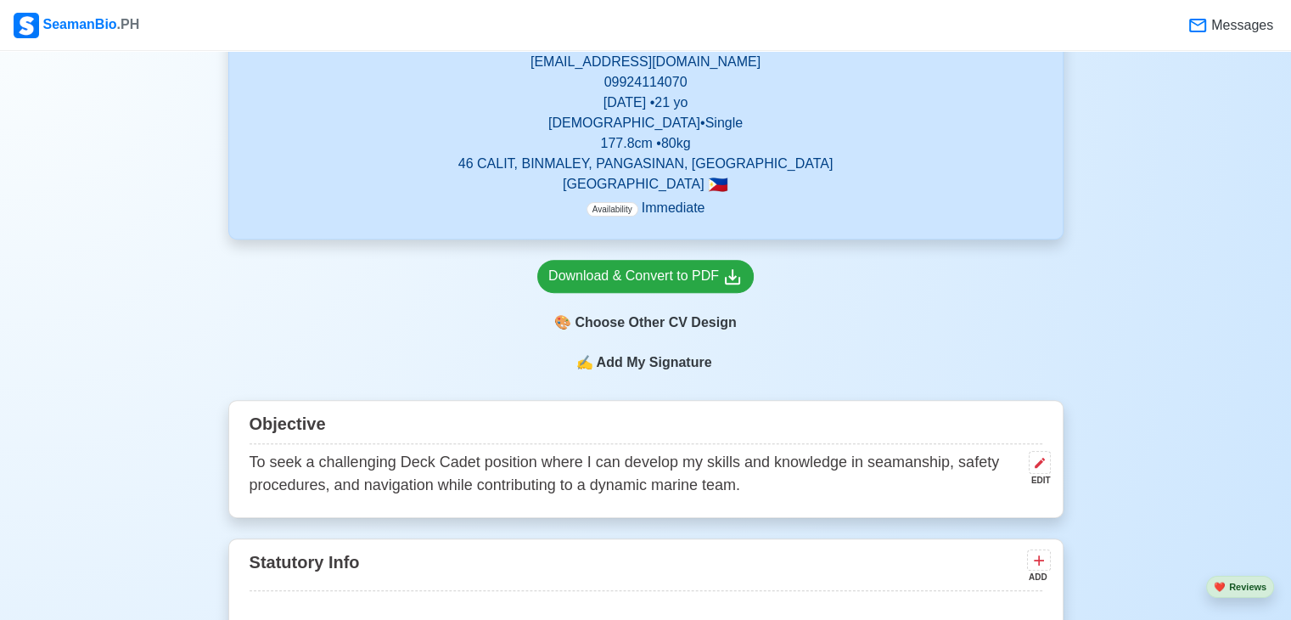
scroll to position [594, 0]
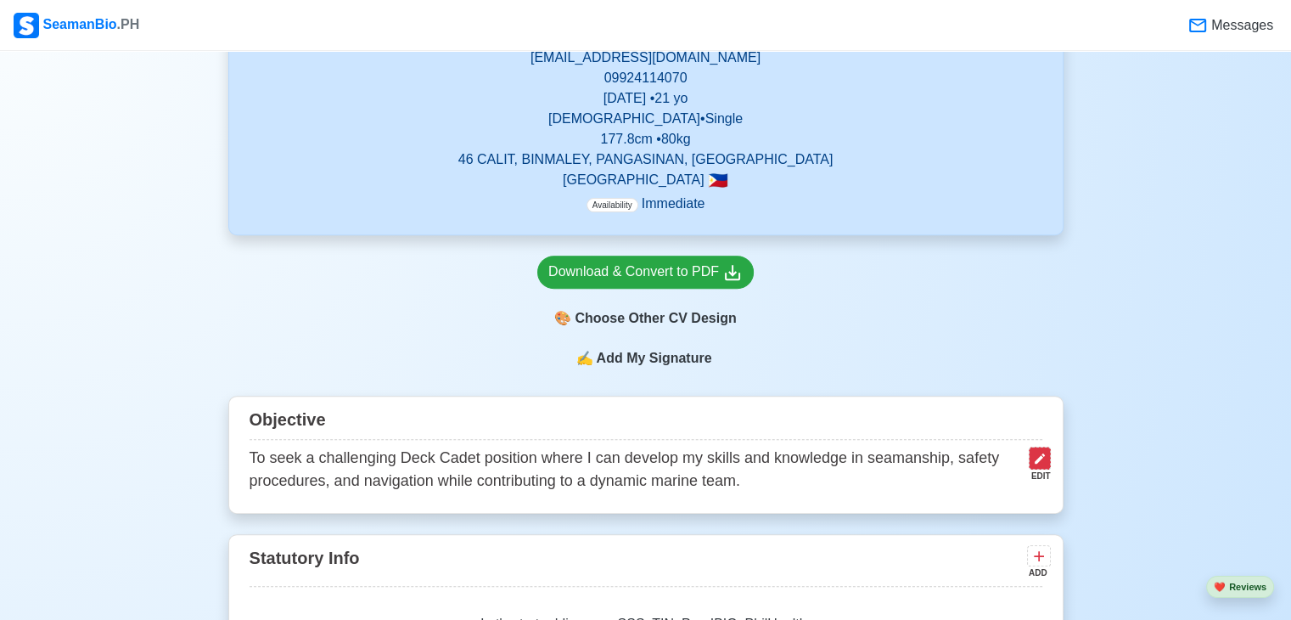
click at [1035, 460] on icon at bounding box center [1040, 459] width 14 height 14
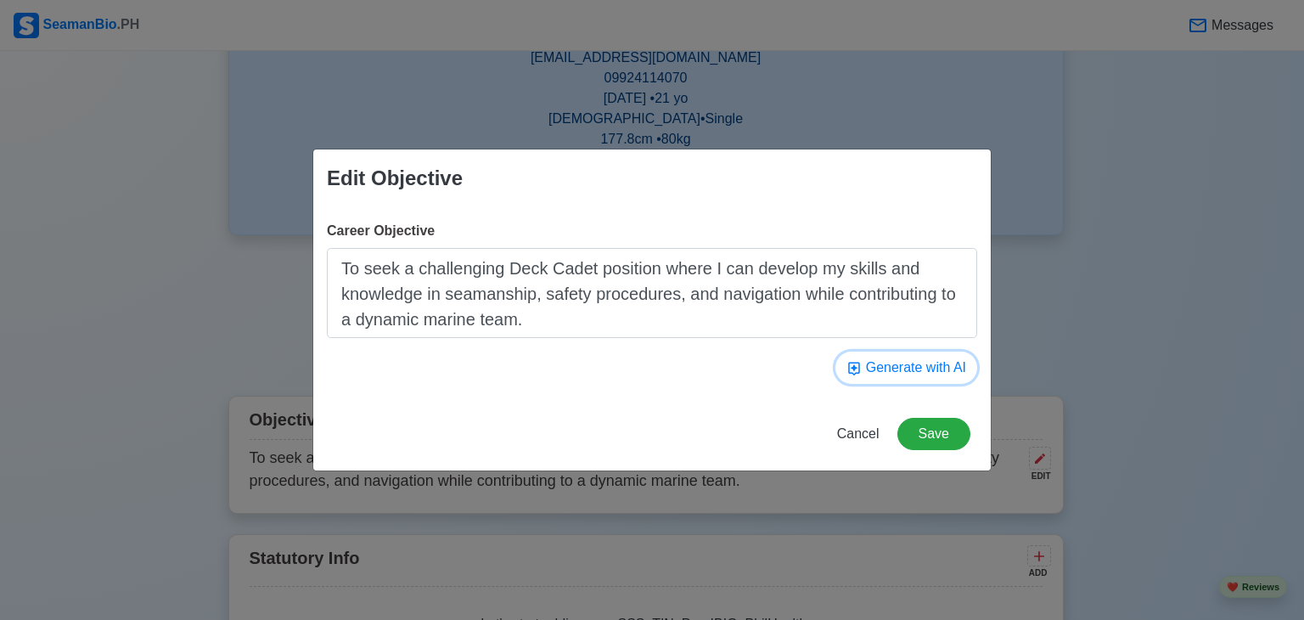
click at [927, 363] on button "Generate with AI" at bounding box center [907, 368] width 142 height 32
click at [917, 376] on button "Generate with AI" at bounding box center [907, 368] width 142 height 32
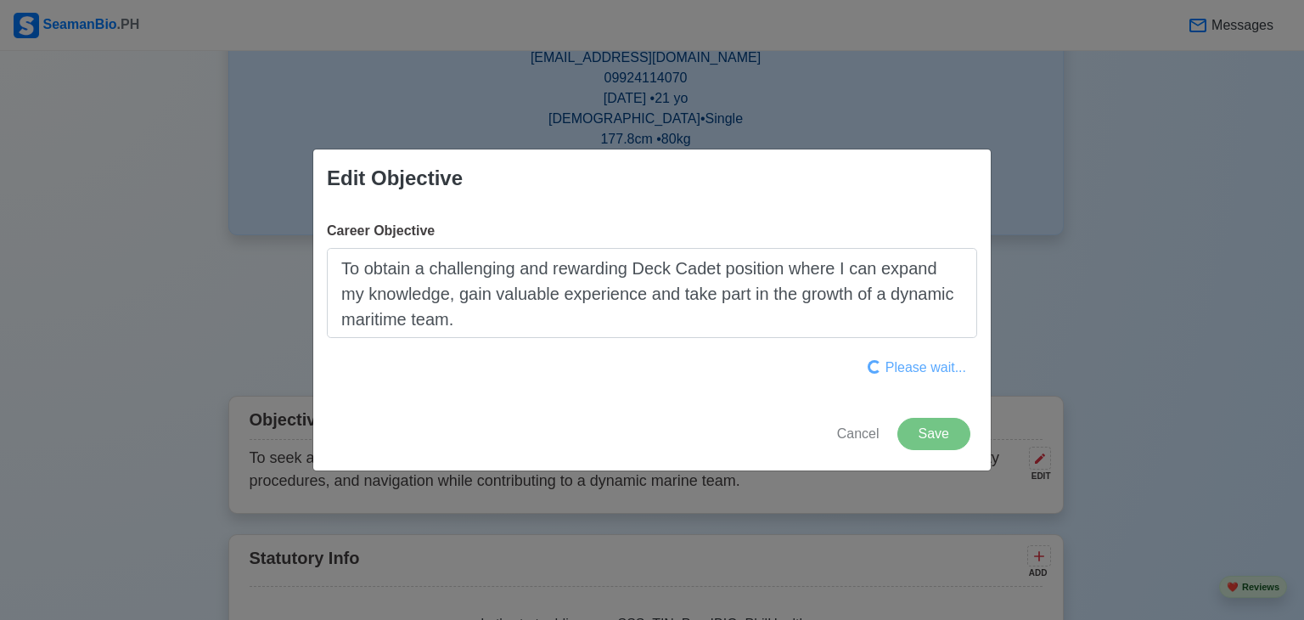
type textarea "To obtain a Deck Cadet position on a commercial vessel where I can gain hands-o…"
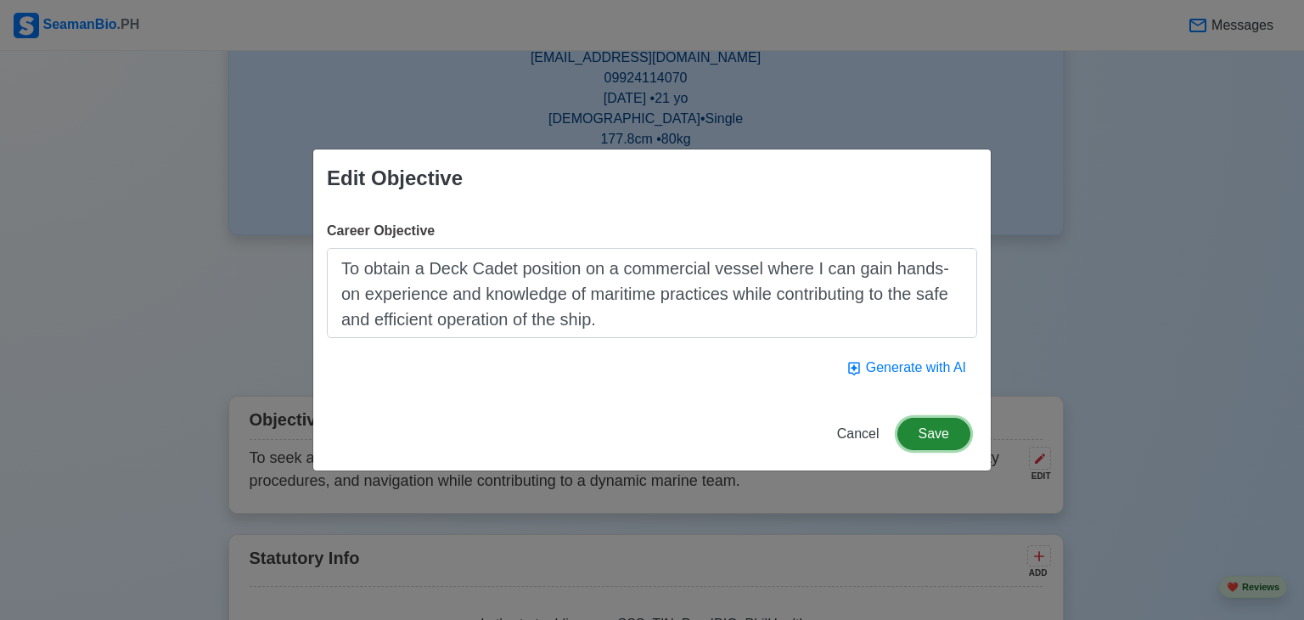
click at [935, 427] on button "Save" at bounding box center [934, 434] width 73 height 32
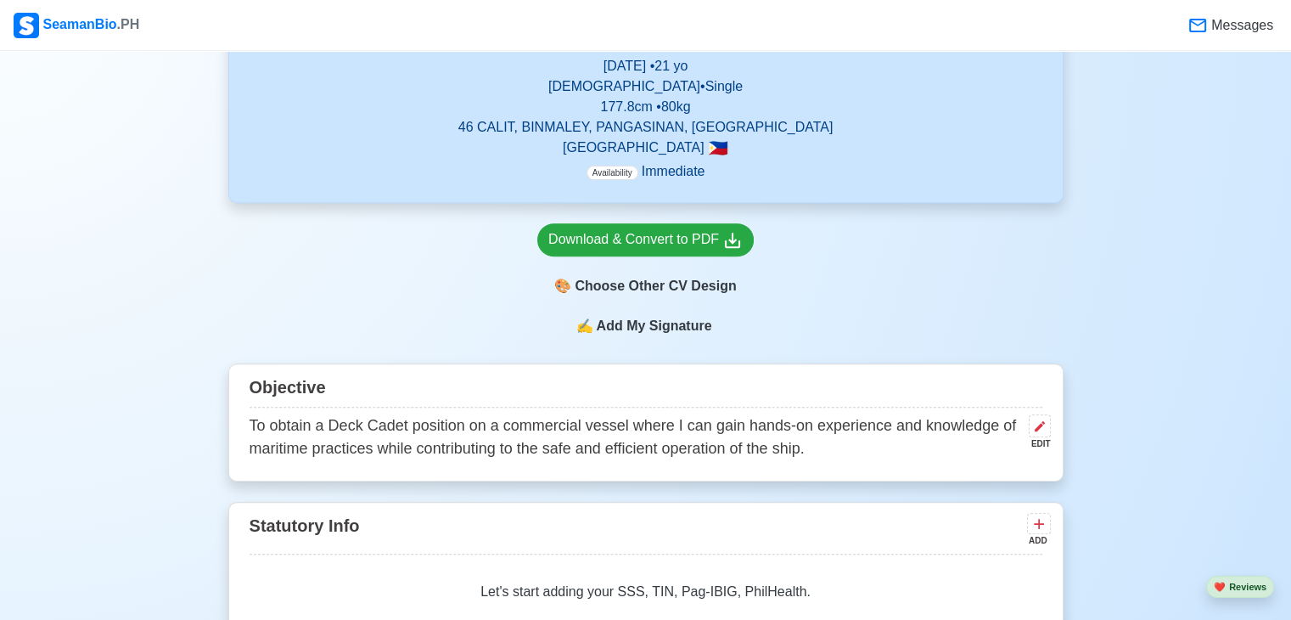
scroll to position [764, 0]
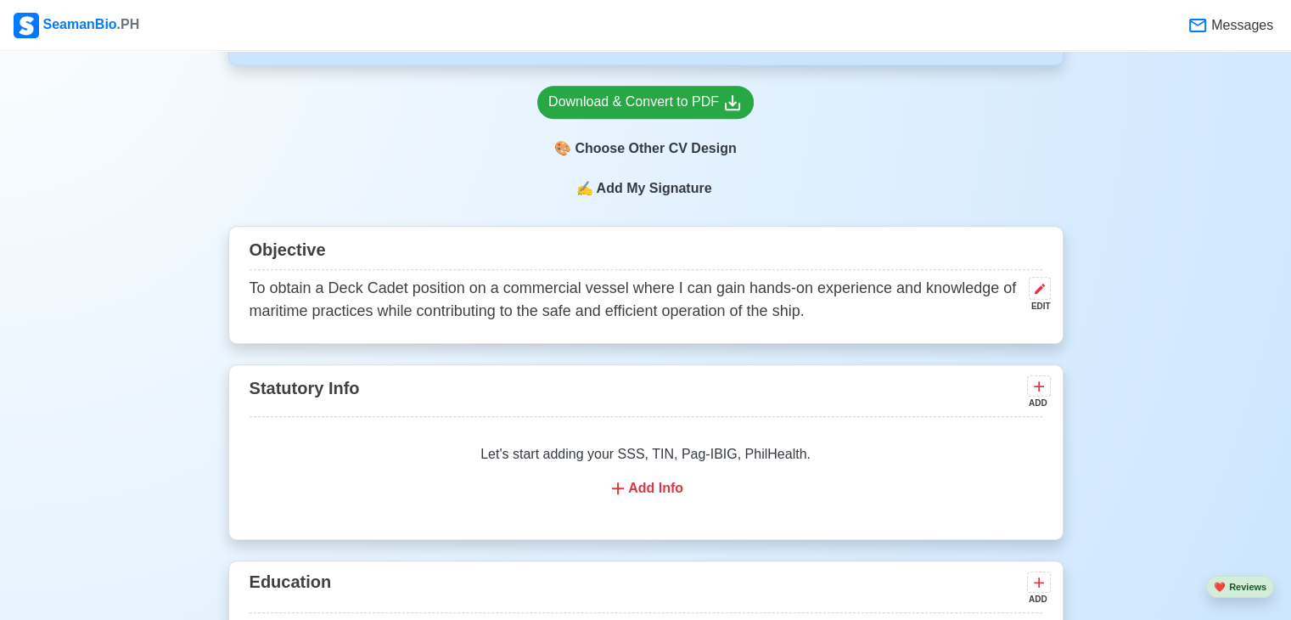
click at [660, 479] on div "Add Info" at bounding box center [646, 488] width 752 height 20
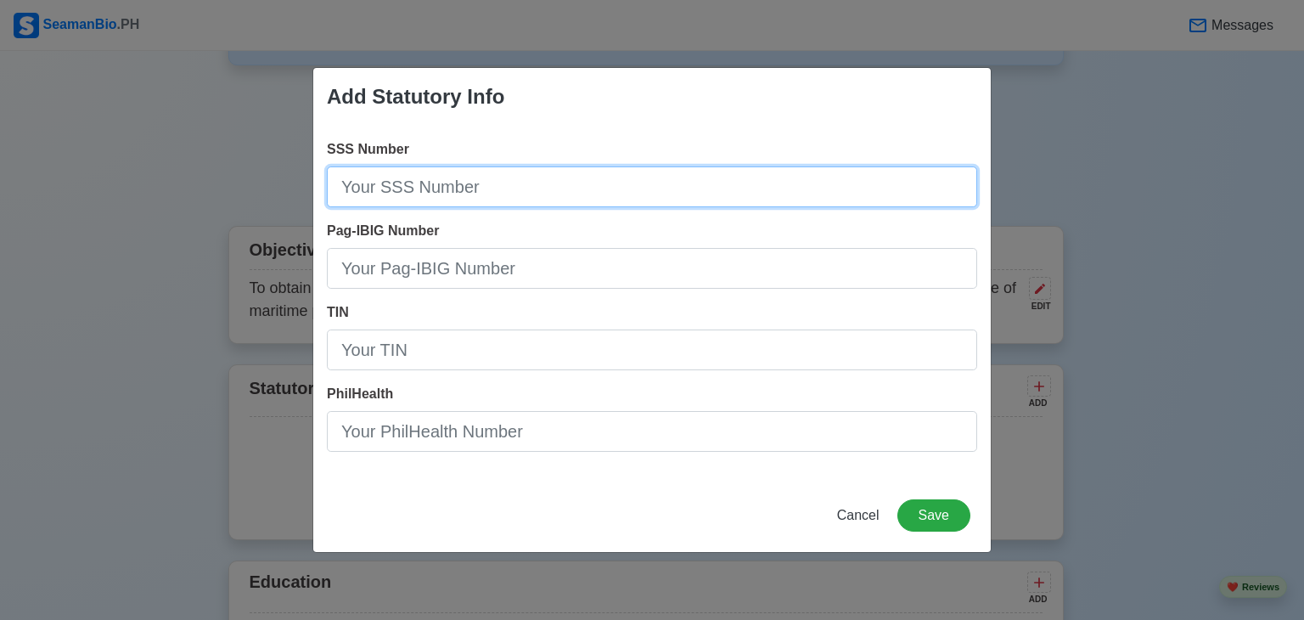
click at [425, 189] on input "SSS Number" at bounding box center [652, 186] width 650 height 41
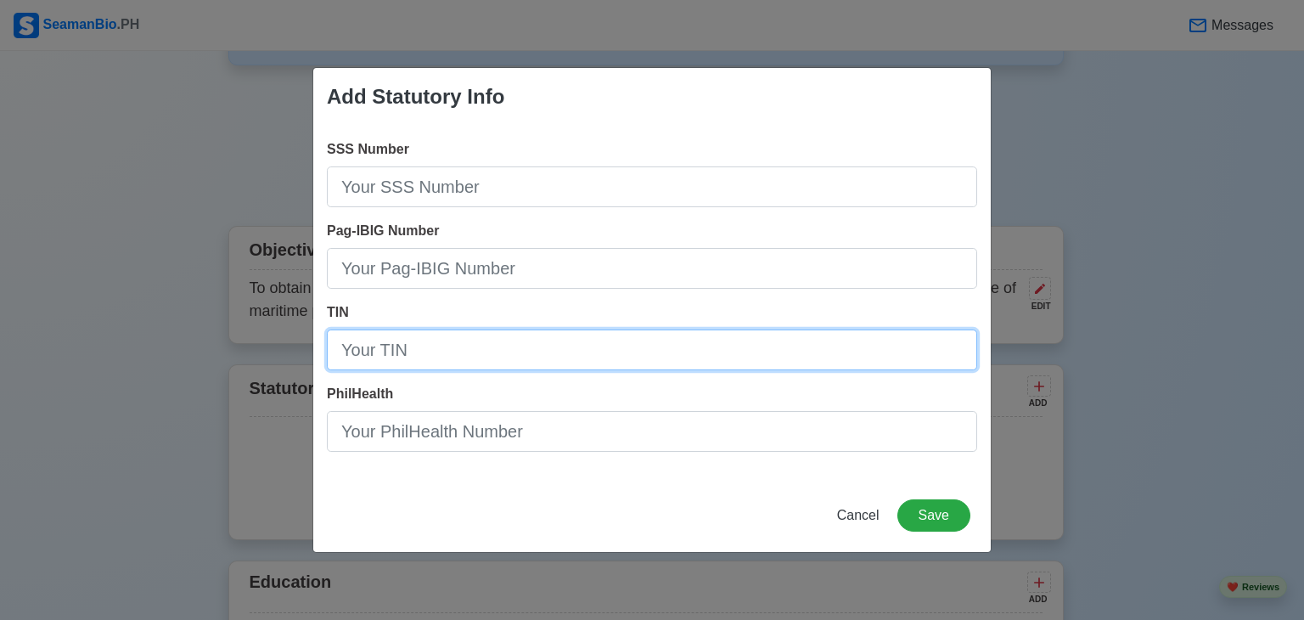
click at [399, 356] on input "TIN" at bounding box center [652, 349] width 650 height 41
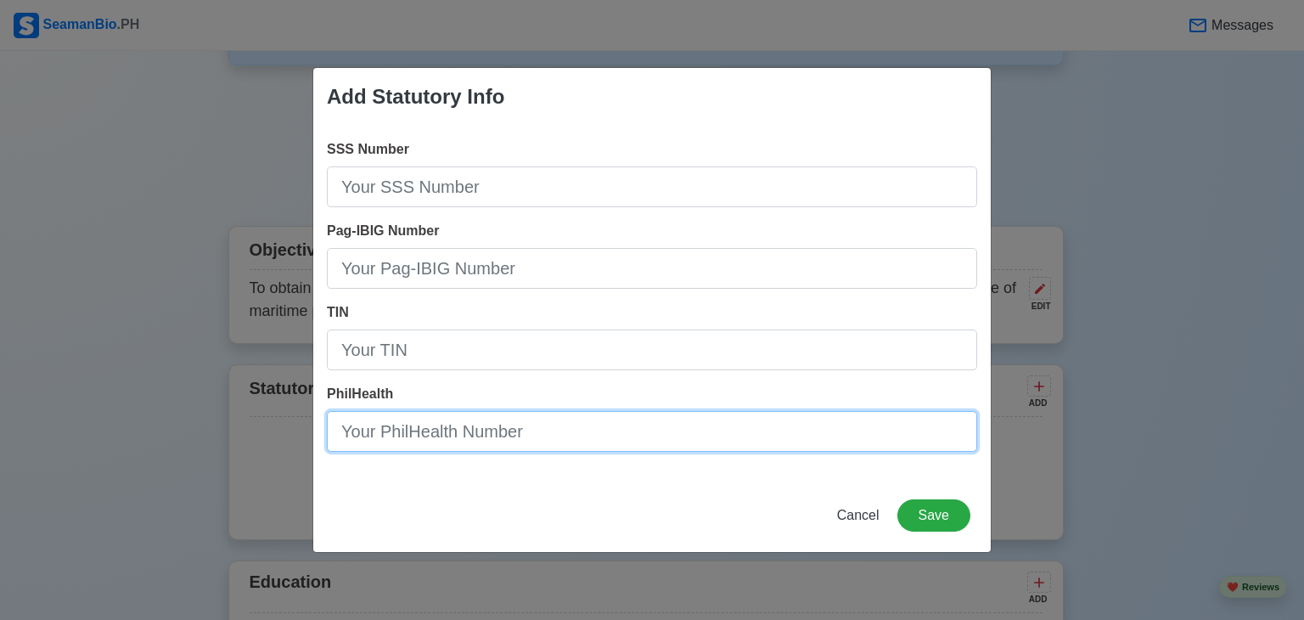
click at [387, 442] on input "PhilHealth" at bounding box center [652, 431] width 650 height 41
type input "05-253224695-4"
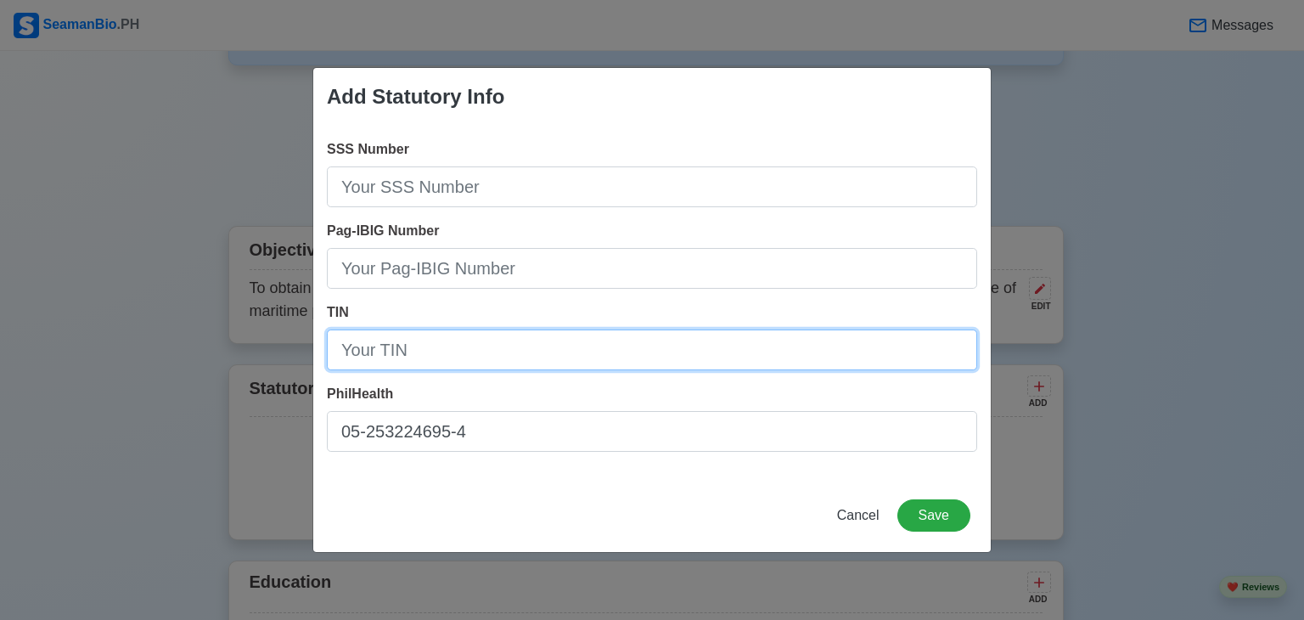
click at [357, 351] on input "TIN" at bounding box center [652, 349] width 650 height 41
type input "[PHONE_NUMBER]"
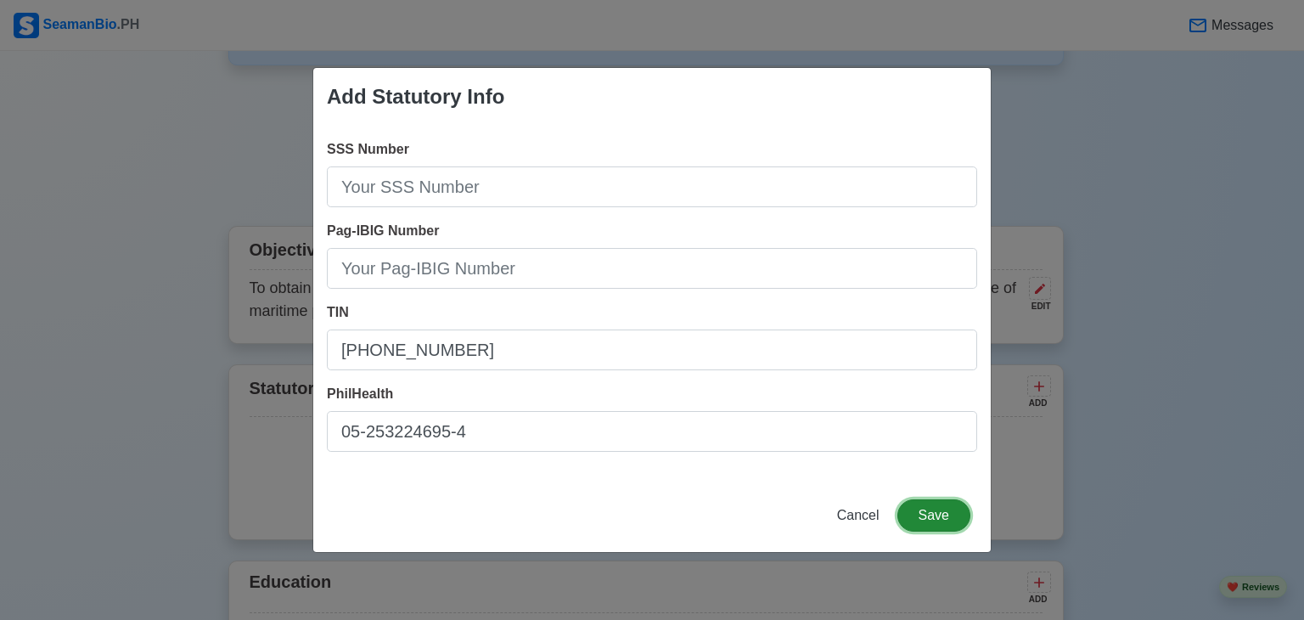
click at [938, 515] on button "Save" at bounding box center [934, 515] width 73 height 32
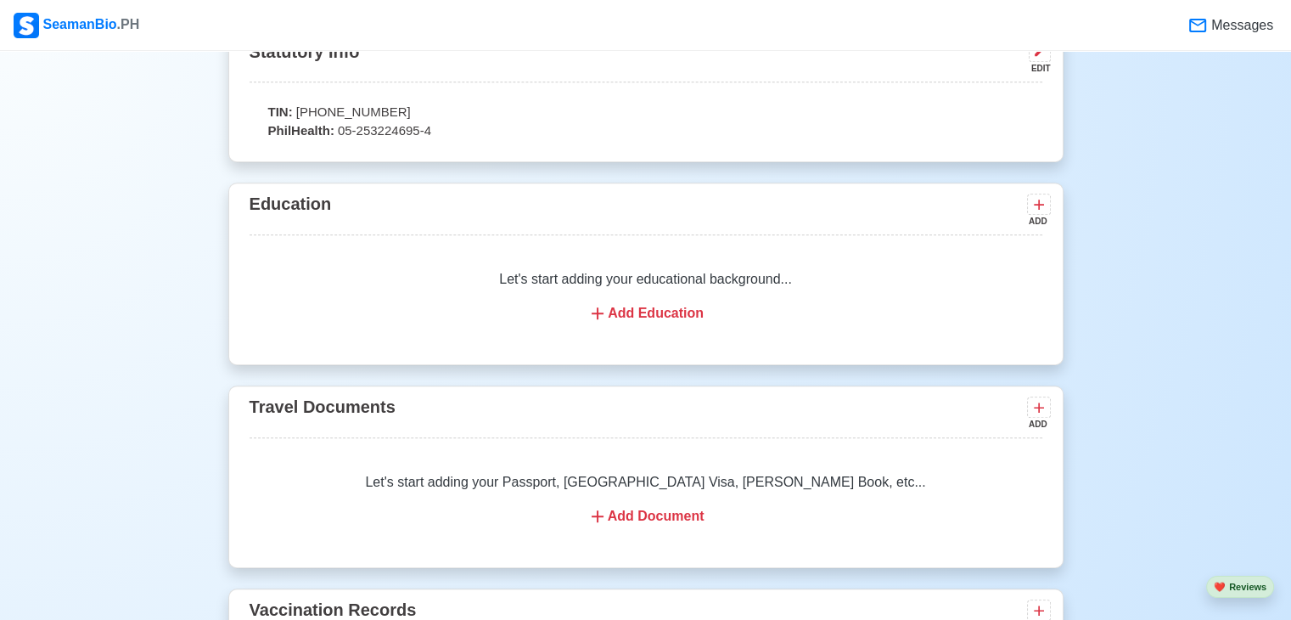
scroll to position [1104, 0]
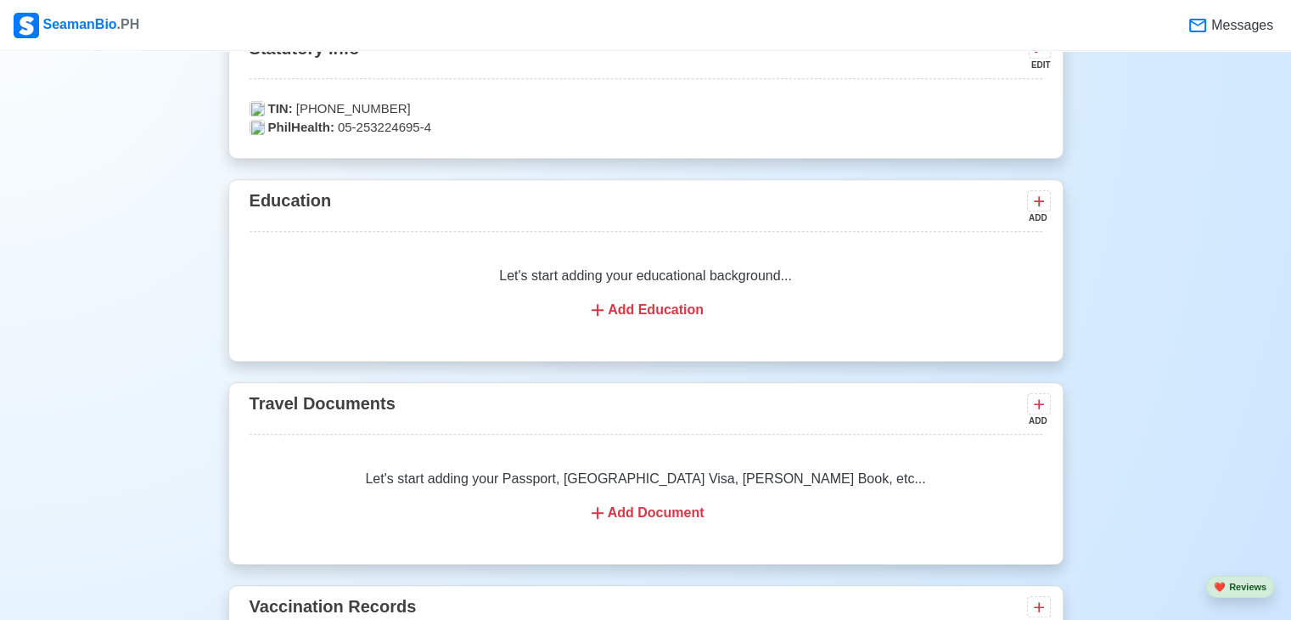
click at [638, 505] on div "Add Document" at bounding box center [646, 513] width 752 height 20
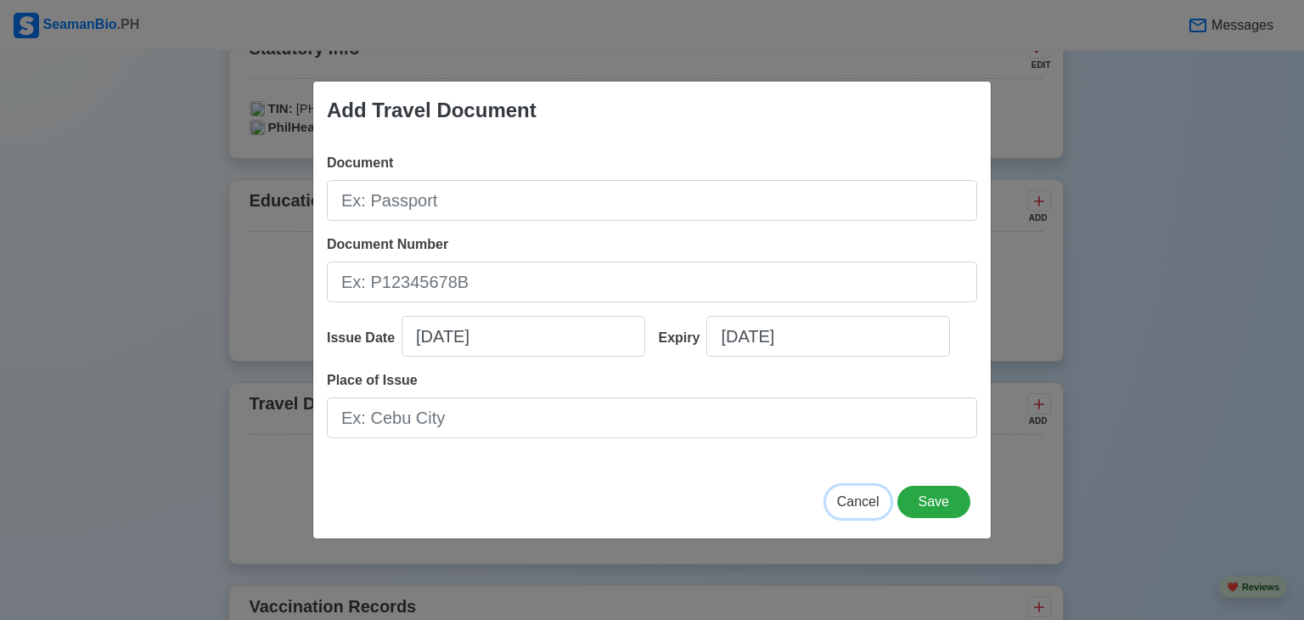
click at [853, 501] on span "Cancel" at bounding box center [858, 501] width 42 height 14
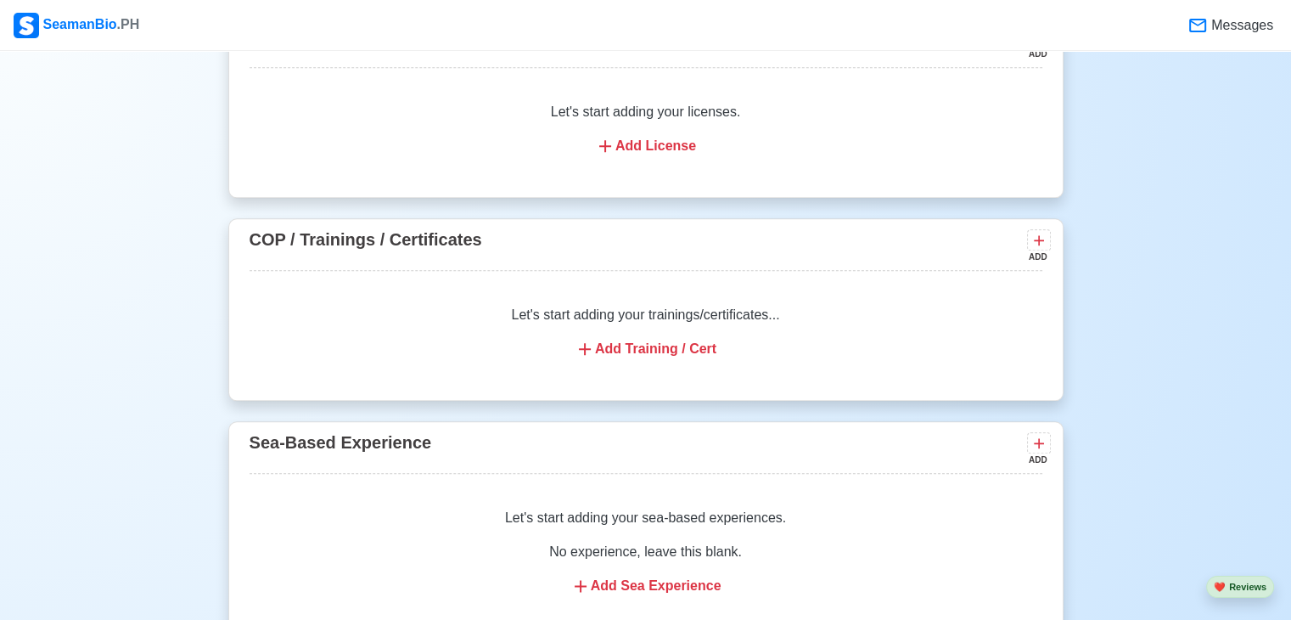
scroll to position [1953, 0]
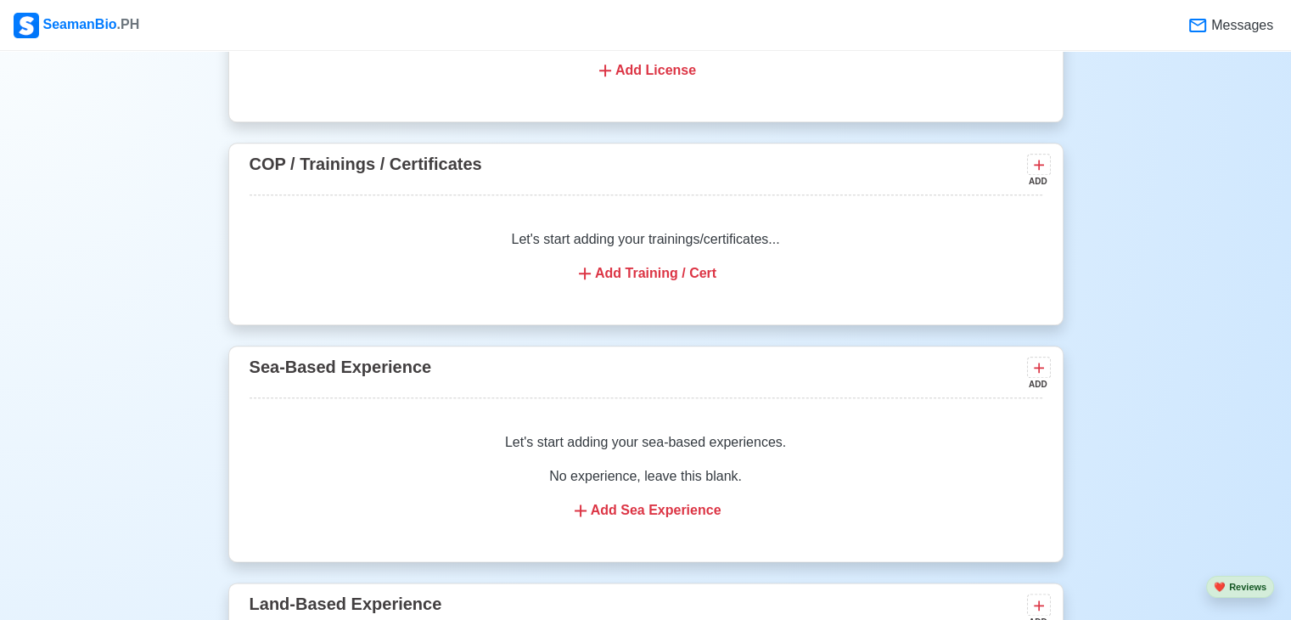
click at [619, 278] on div "Add Training / Cert" at bounding box center [646, 273] width 752 height 20
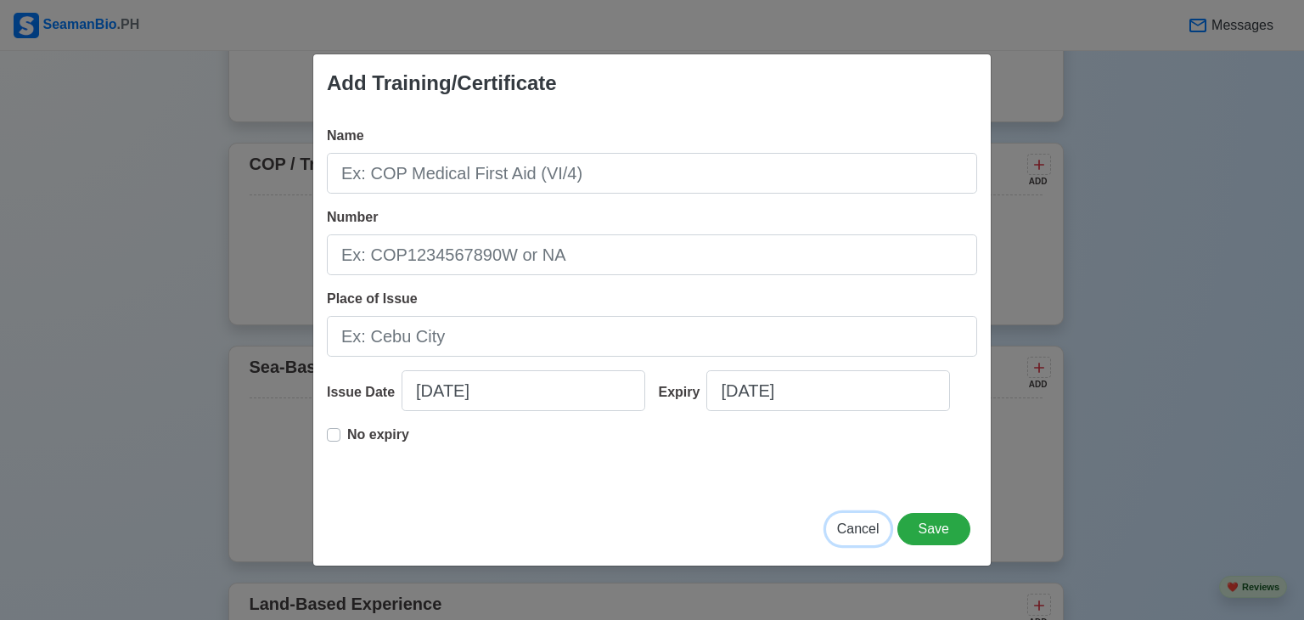
click at [876, 533] on span "Cancel" at bounding box center [858, 528] width 42 height 14
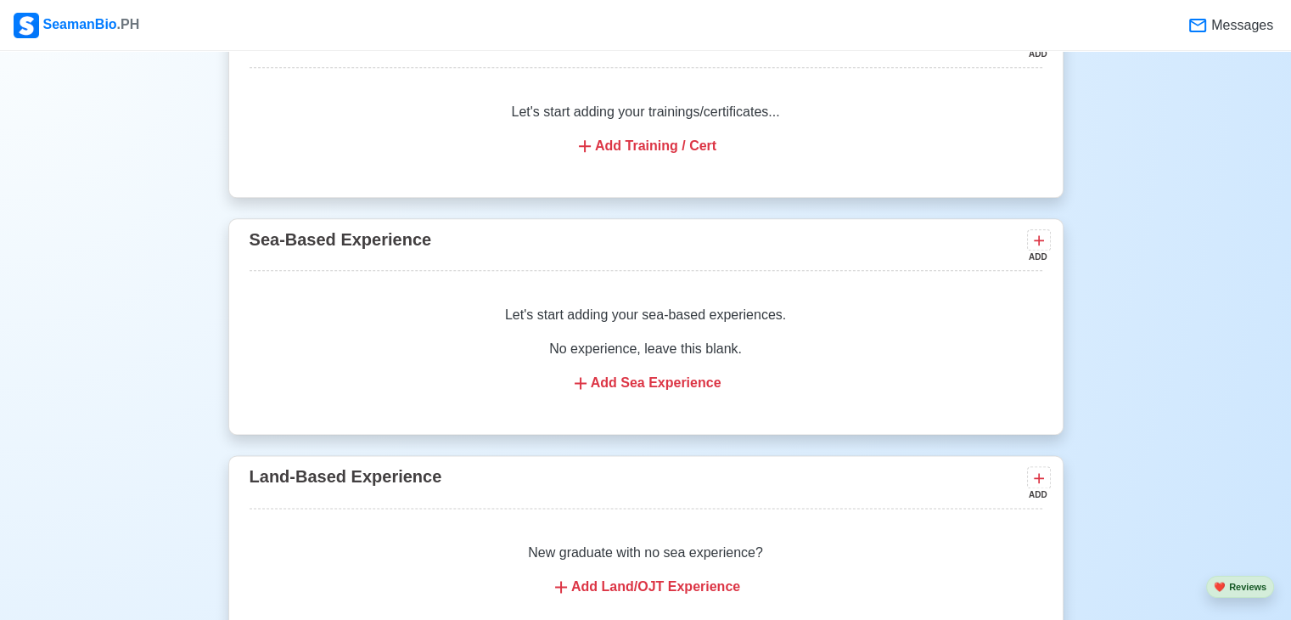
scroll to position [2411, 0]
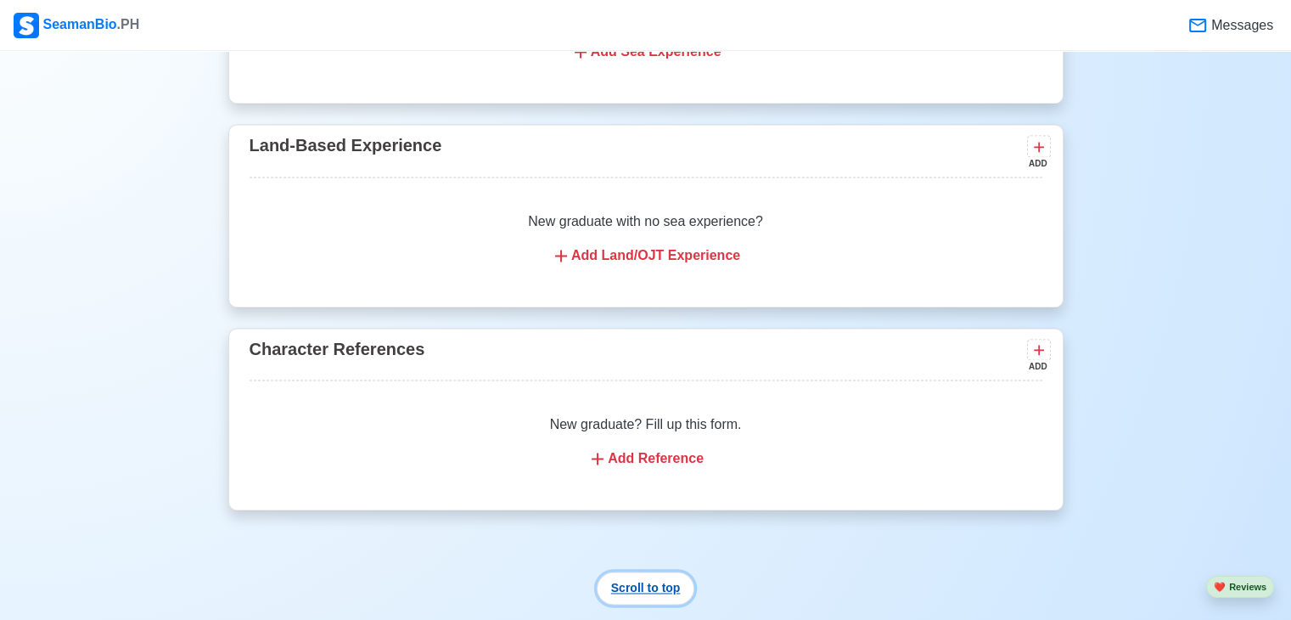
click at [648, 592] on button "Scroll to top" at bounding box center [646, 587] width 98 height 33
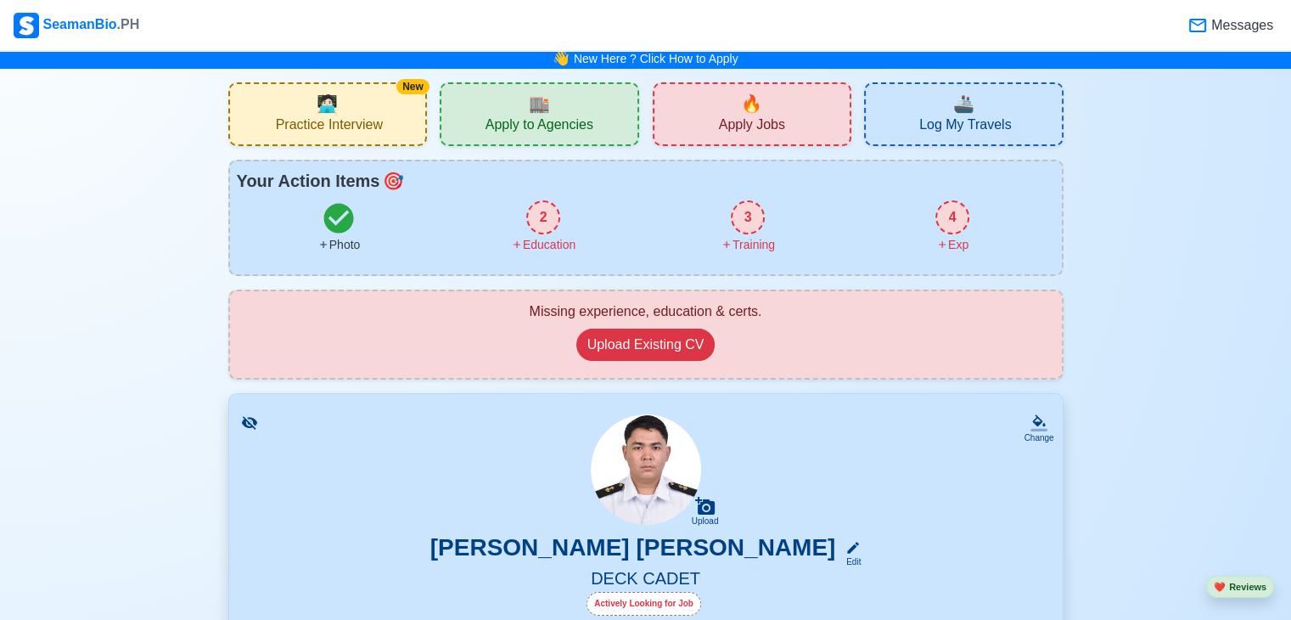
scroll to position [0, 0]
